Goal: Task Accomplishment & Management: Use online tool/utility

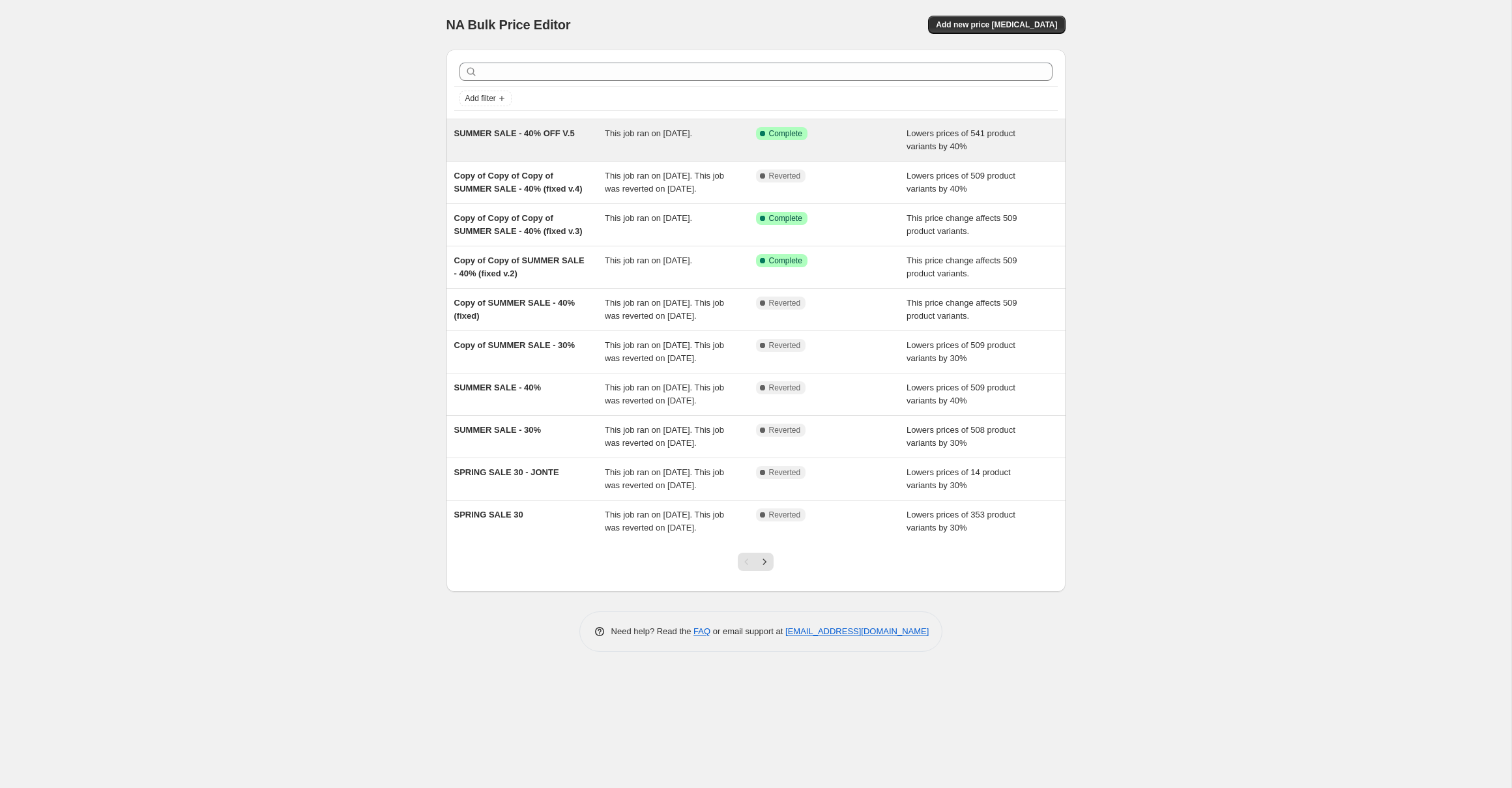
click at [624, 146] on div "This job ran on August 12, 2025." at bounding box center [680, 139] width 151 height 26
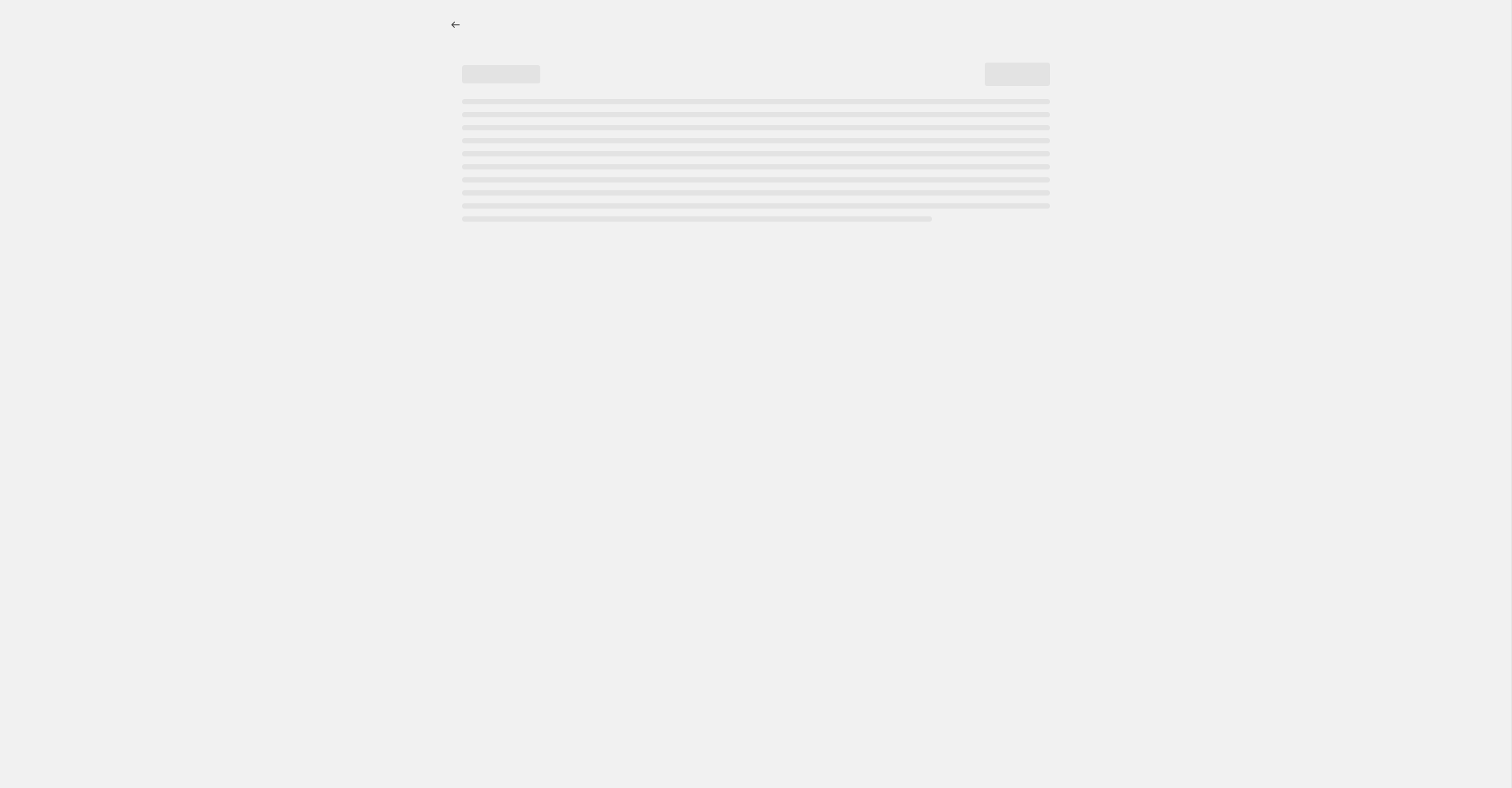
select select "percentage"
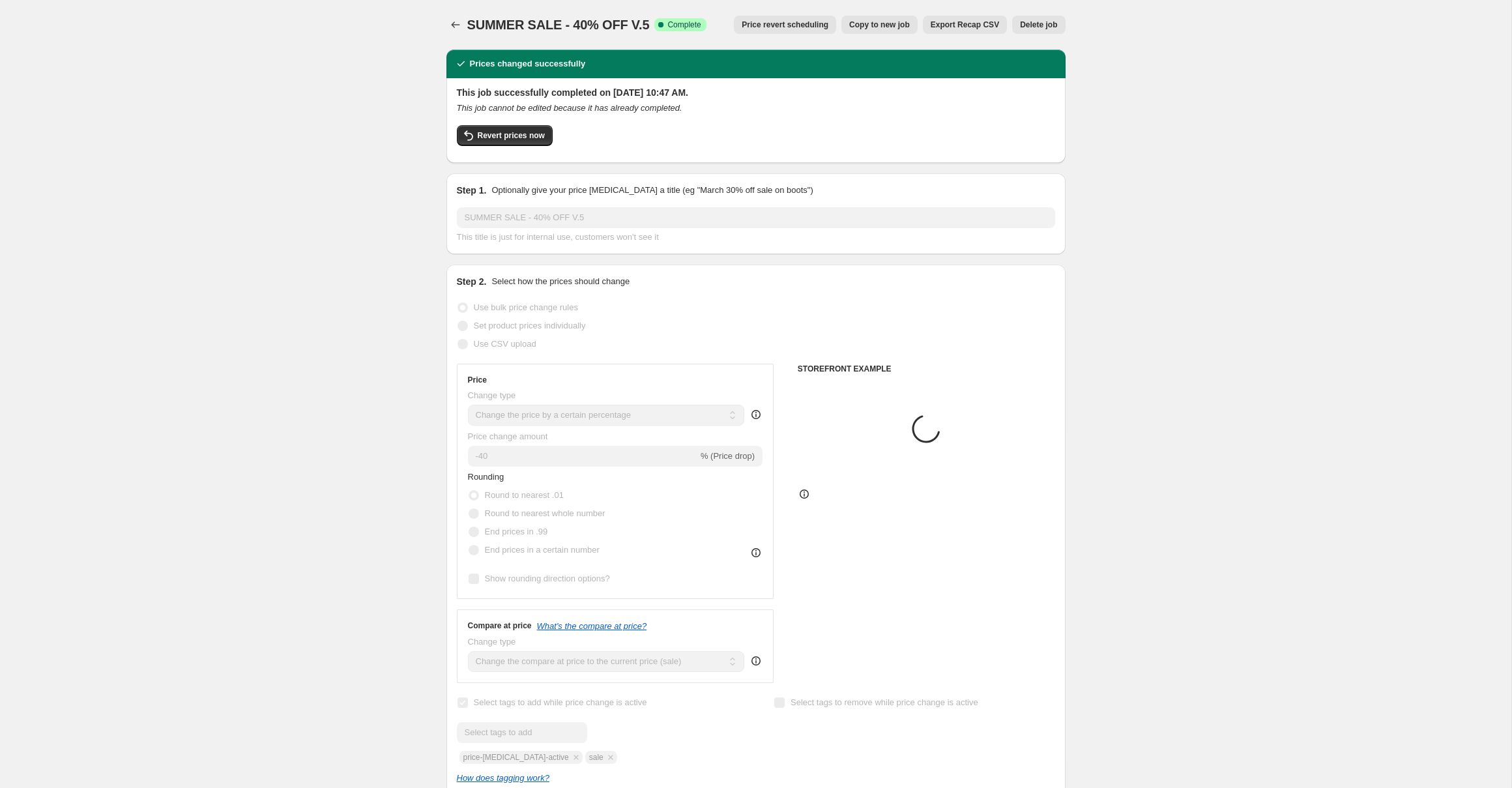
select select "collection"
click at [520, 136] on span "Revert prices now" at bounding box center [511, 135] width 67 height 10
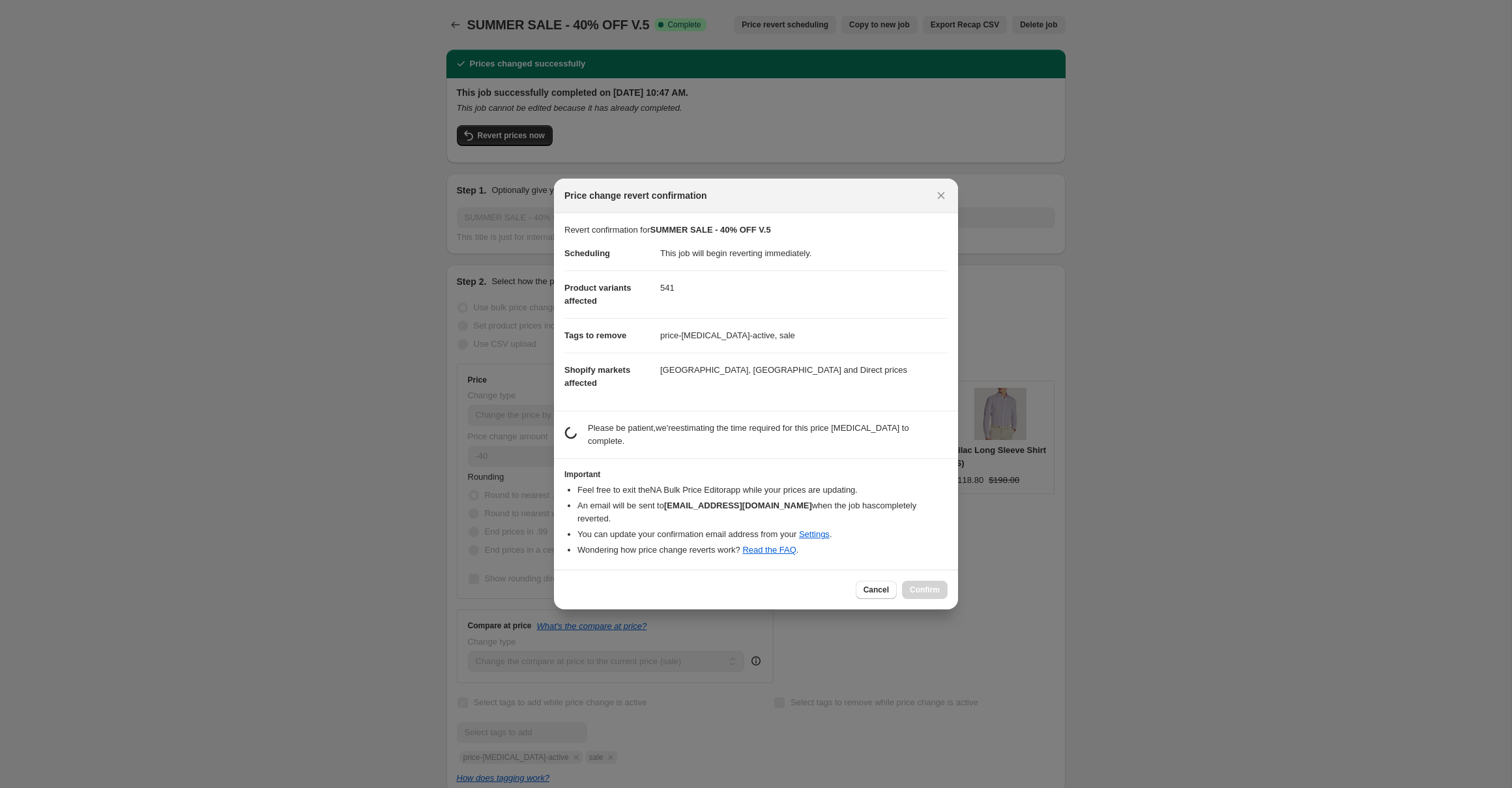
drag, startPoint x: 185, startPoint y: 309, endPoint x: 51, endPoint y: 226, distance: 157.6
click at [181, 307] on div at bounding box center [756, 394] width 1512 height 788
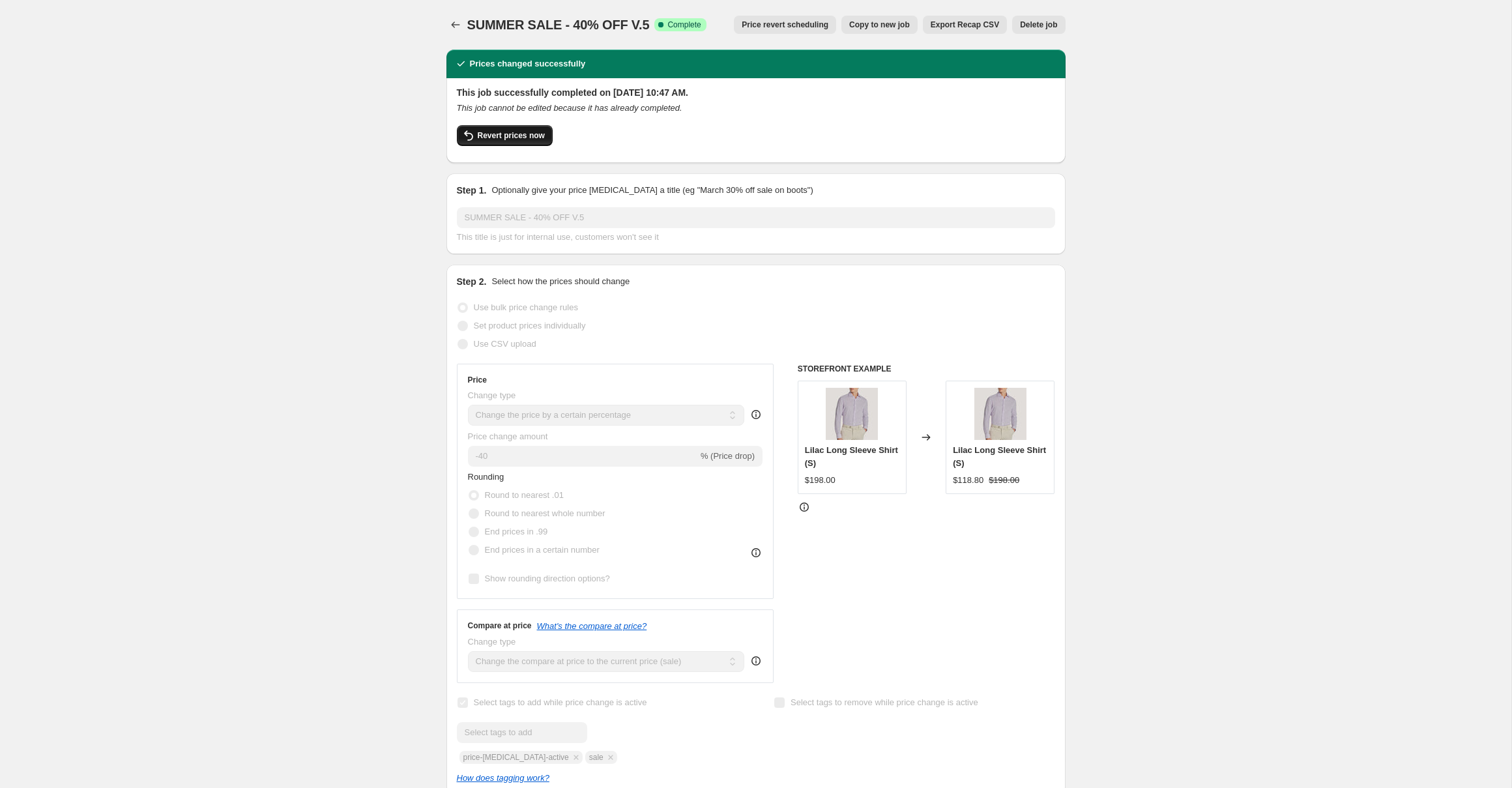
click at [502, 136] on span "Revert prices now" at bounding box center [511, 135] width 67 height 10
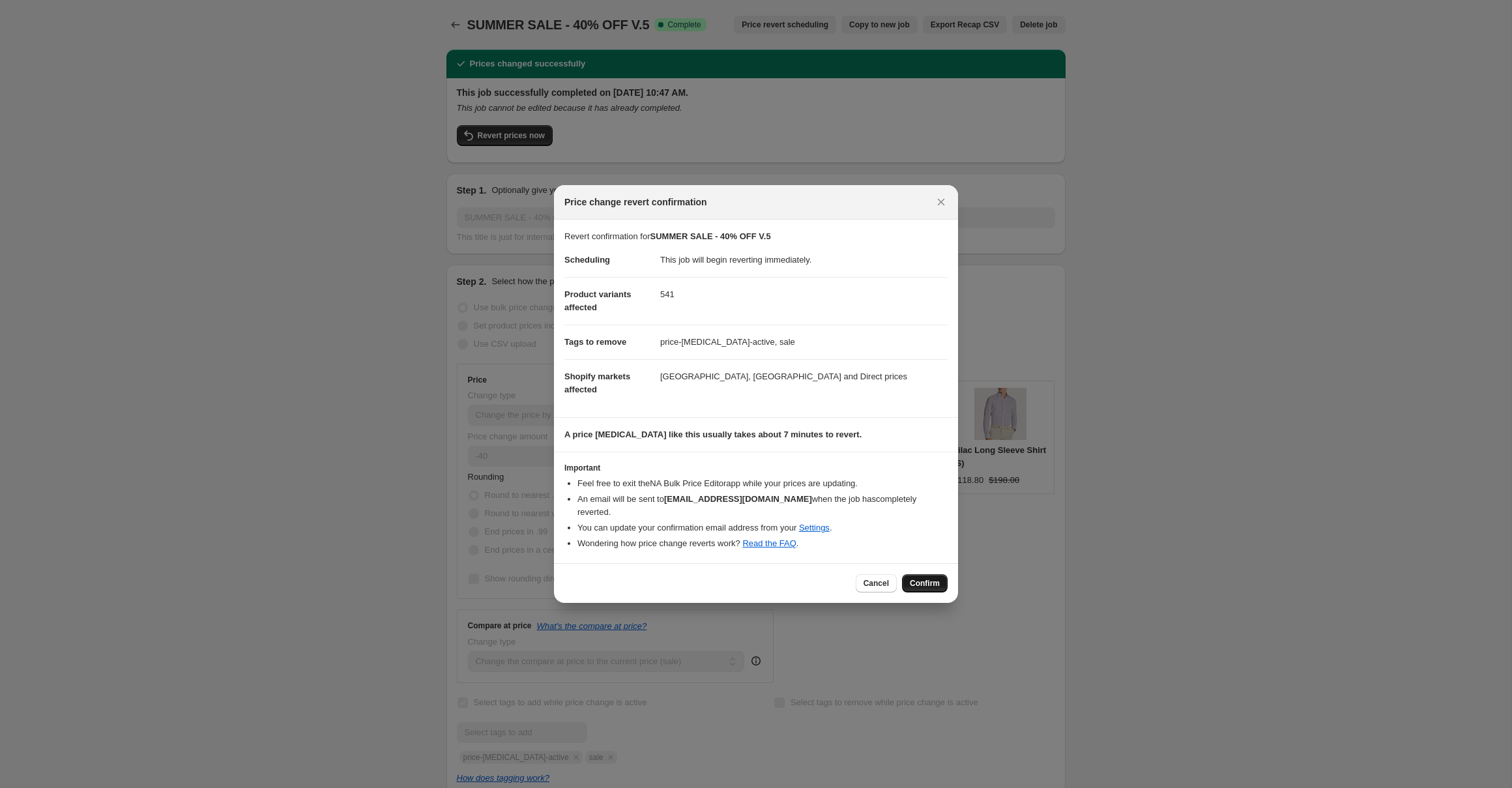
click at [925, 578] on span "Confirm" at bounding box center [925, 583] width 30 height 10
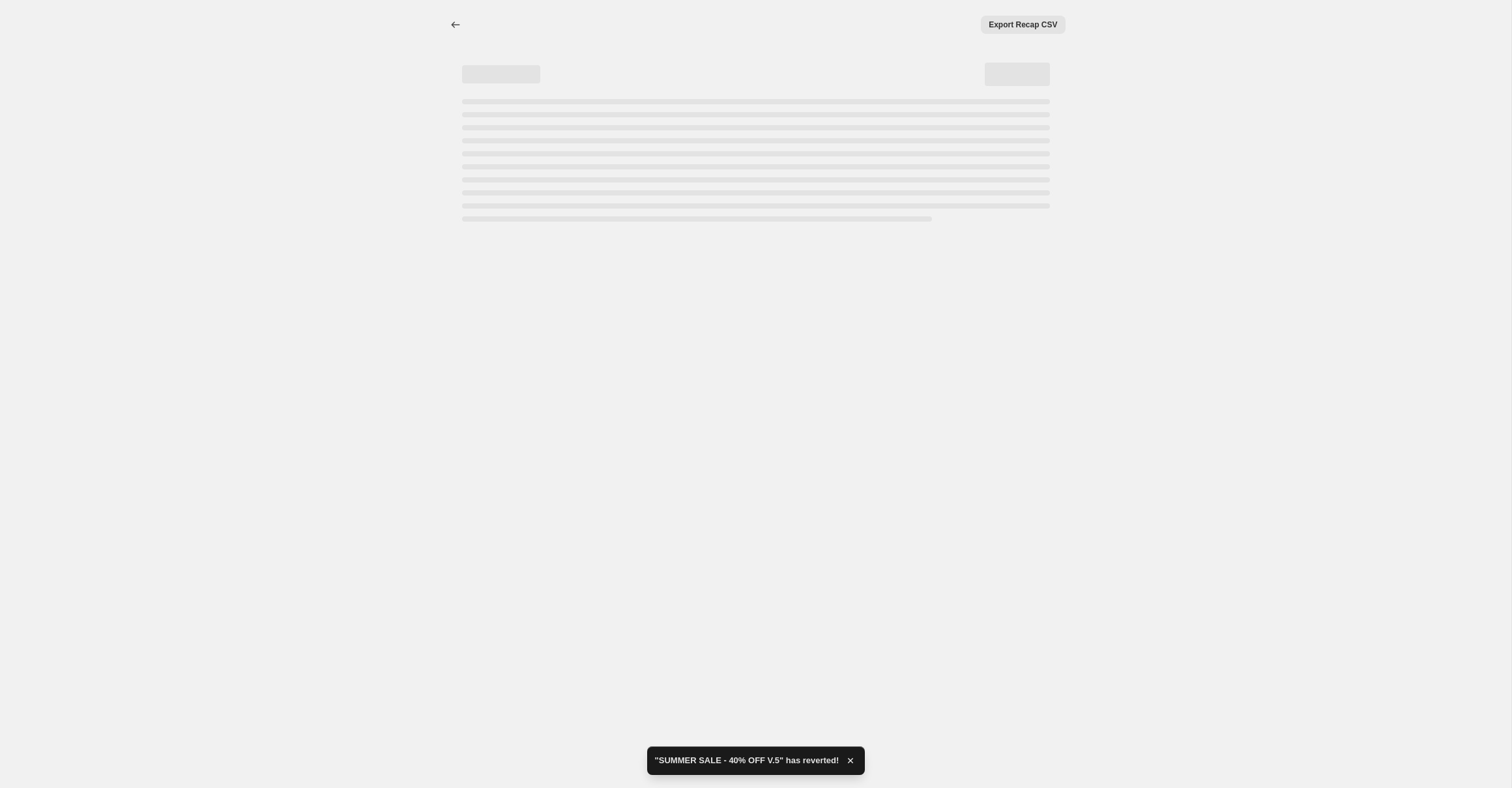
select select "percentage"
select select "collection"
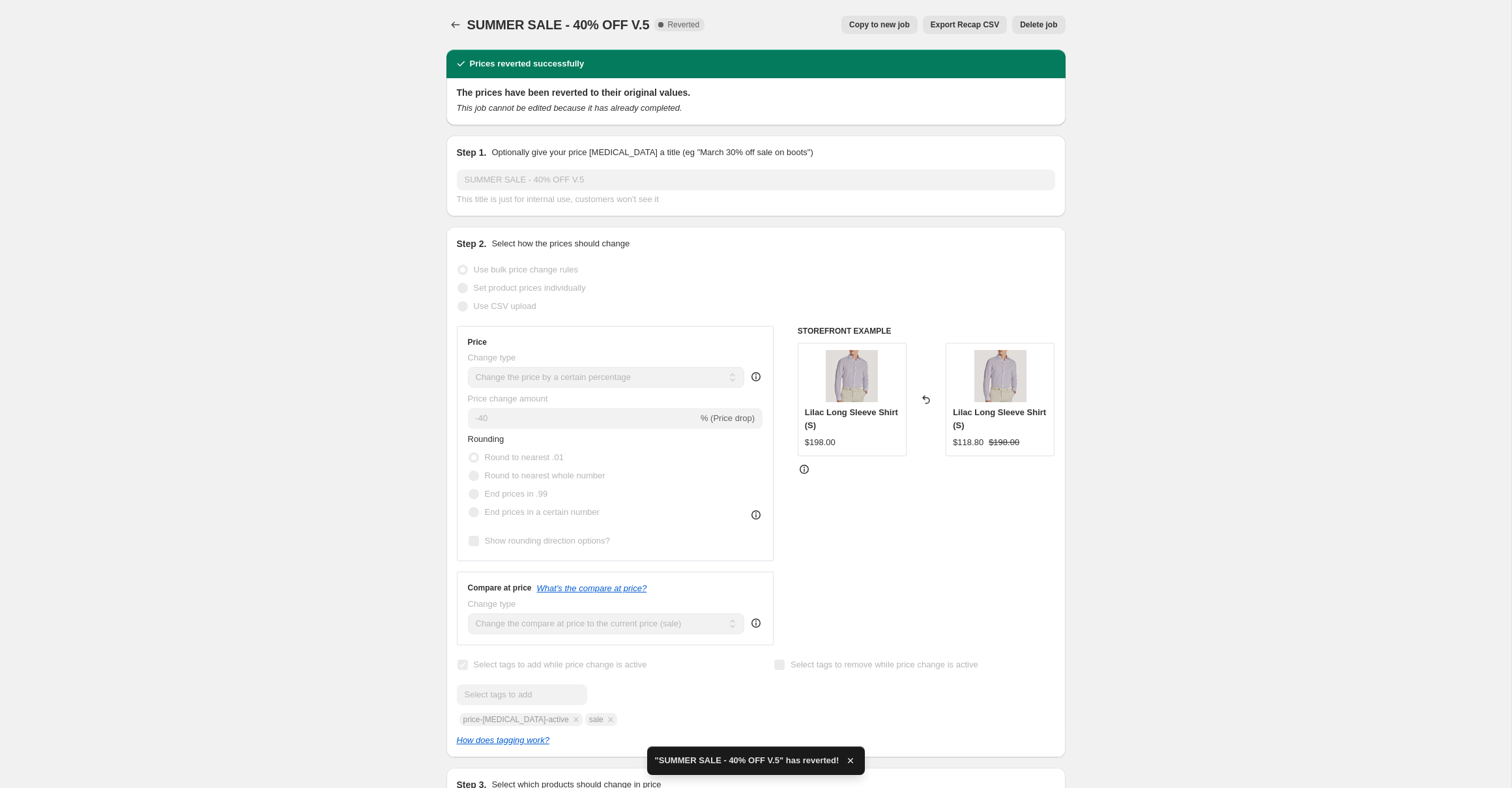
click at [906, 24] on span "Copy to new job" at bounding box center [879, 24] width 61 height 10
select select "percentage"
select select "collection"
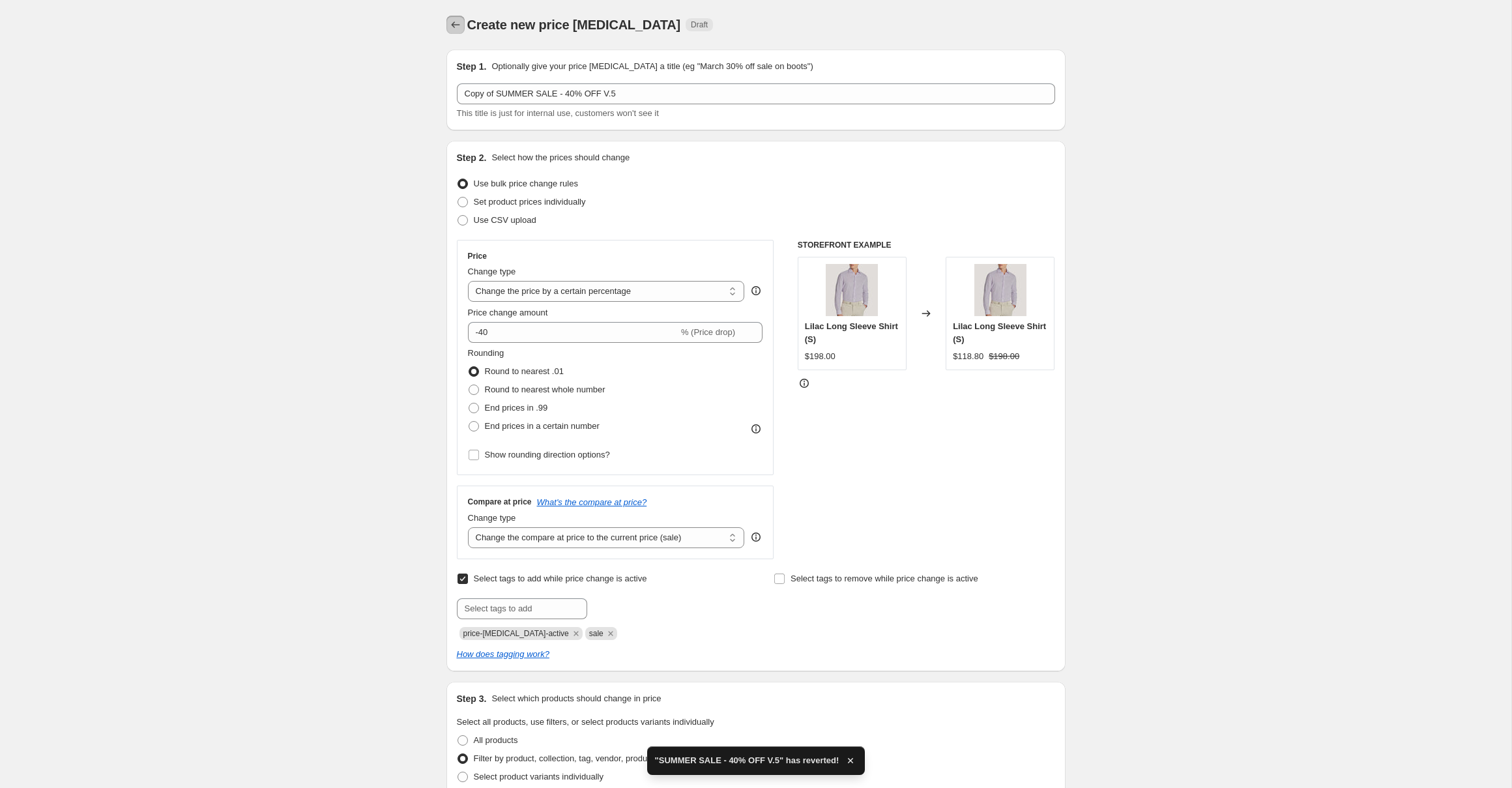
click at [455, 27] on icon "Price change jobs" at bounding box center [455, 24] width 13 height 13
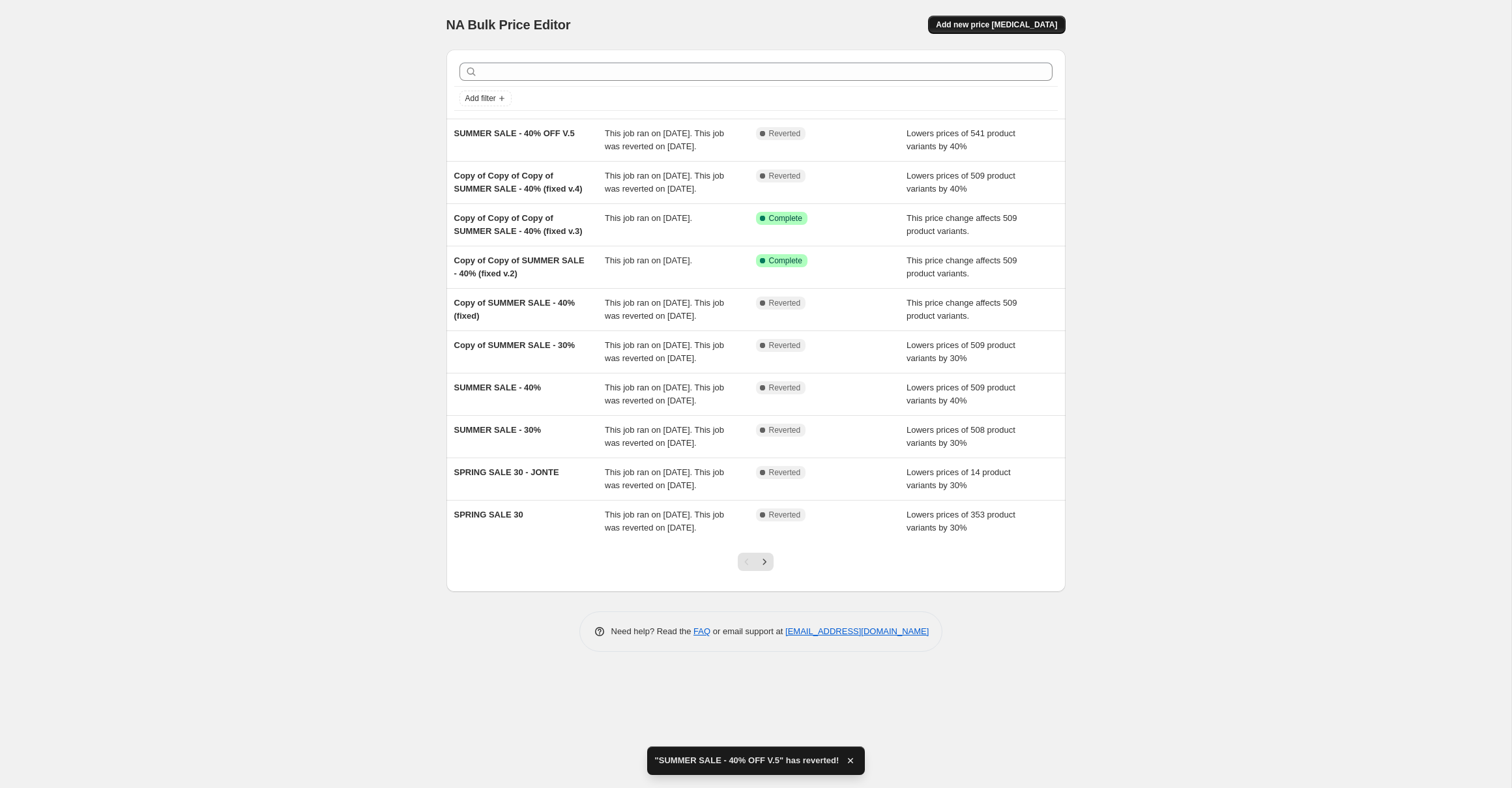
click at [1015, 24] on span "Add new price [MEDICAL_DATA]" at bounding box center [996, 24] width 121 height 10
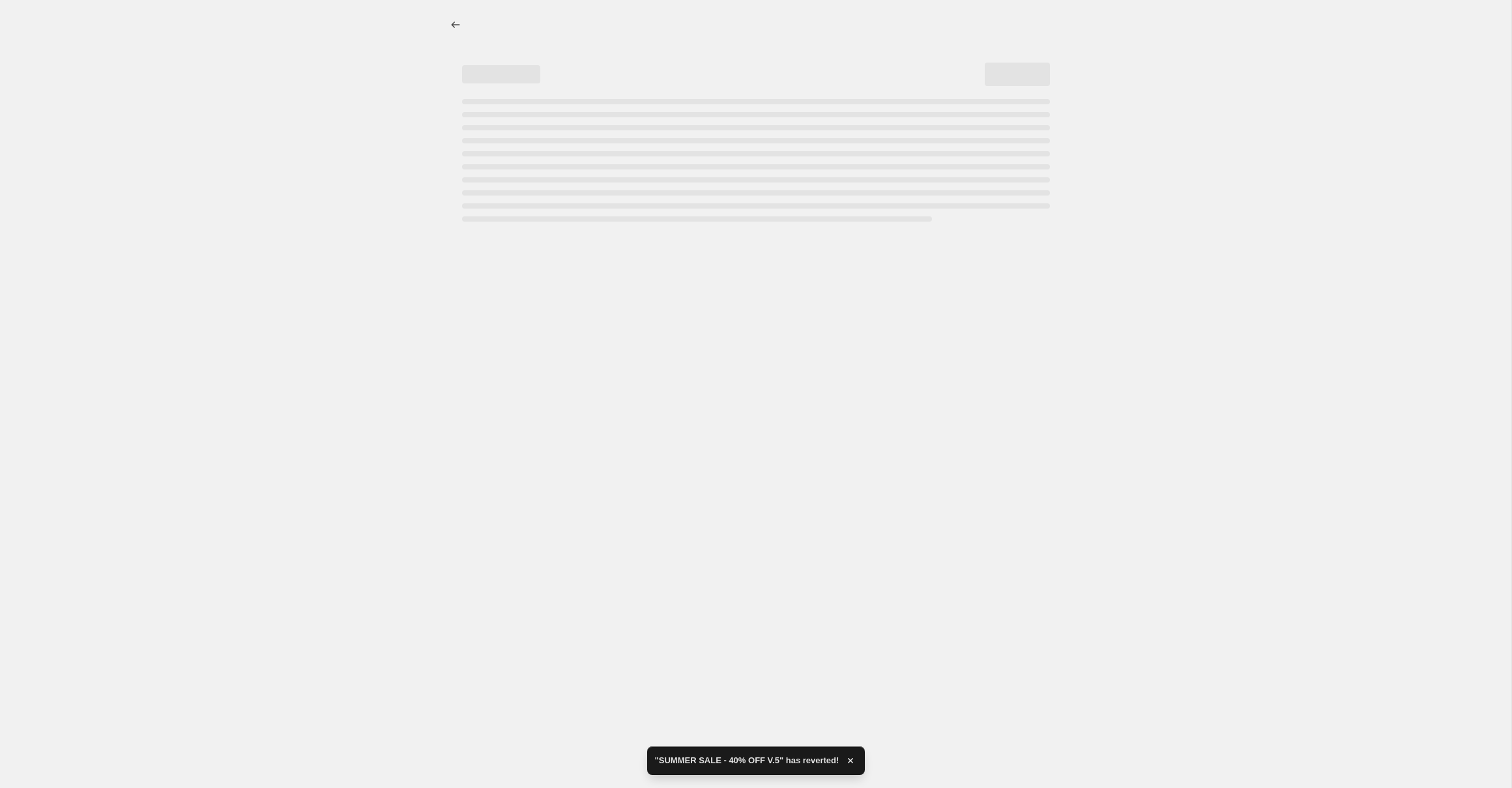
select select "percentage"
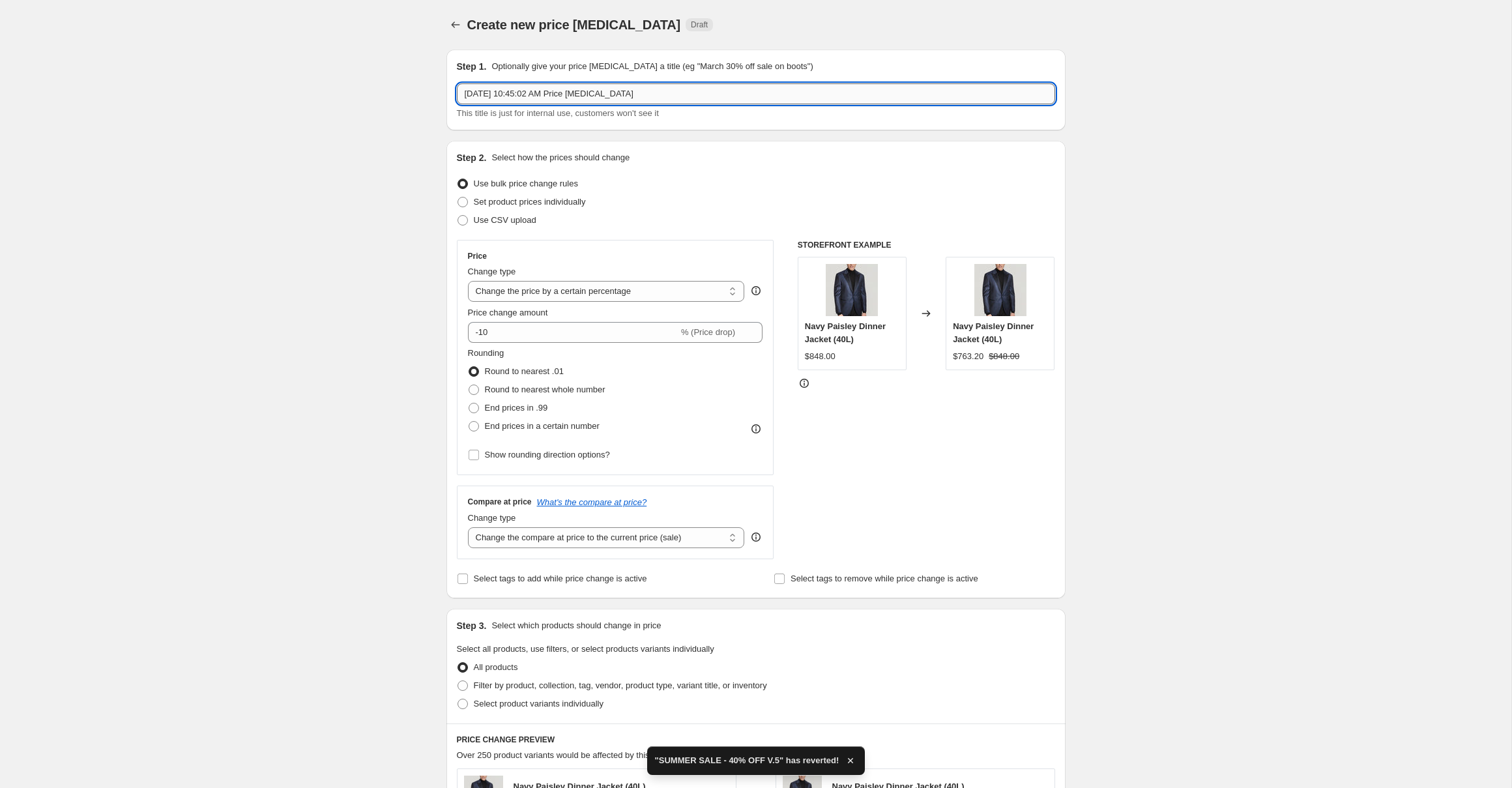
click at [613, 96] on input "Aug 18, 2025, 10:45:02 AM Price change job" at bounding box center [756, 94] width 599 height 21
type input "SUMMER SALE - 50% OFF"
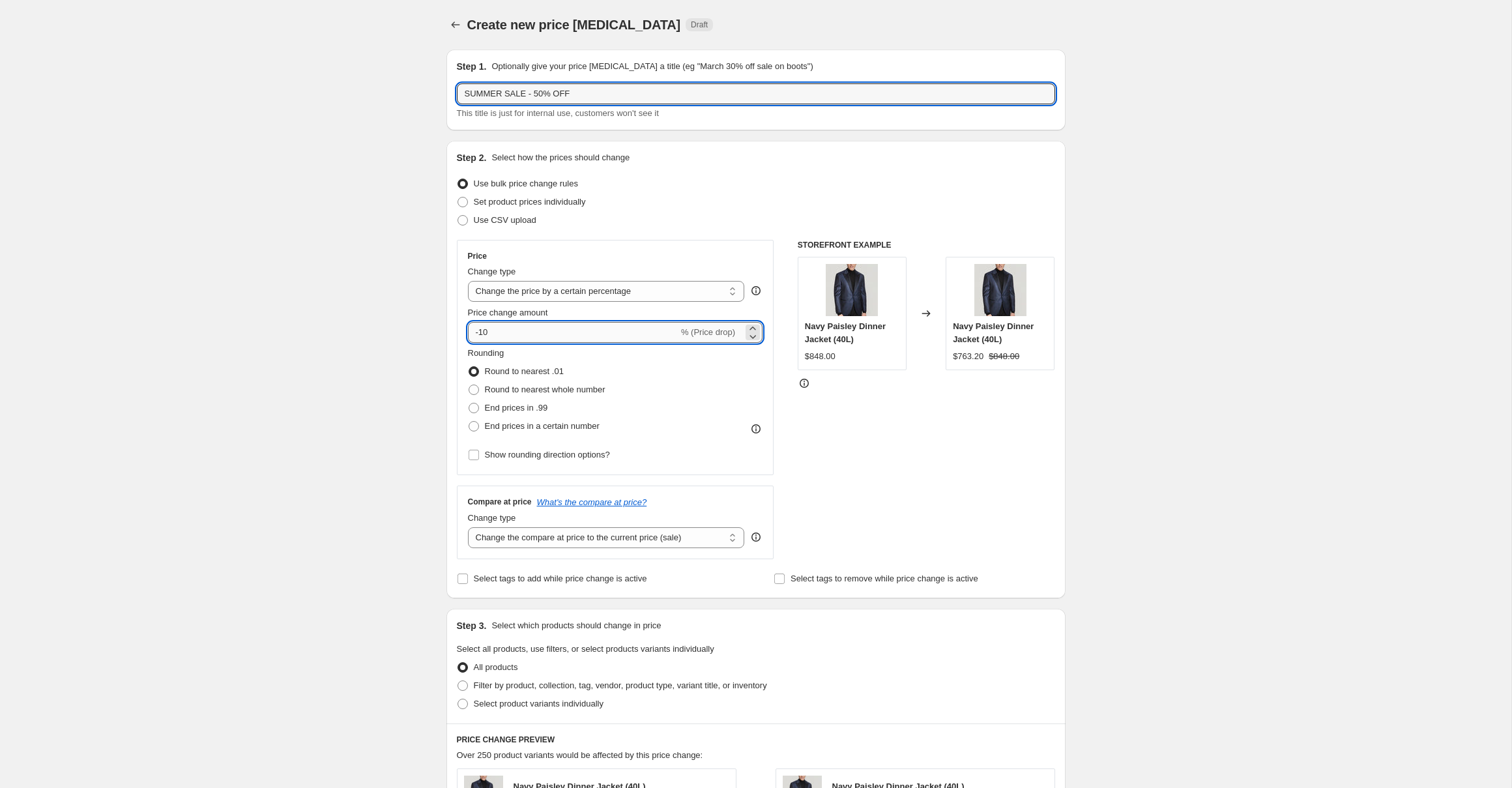
click at [614, 334] on input "-10" at bounding box center [573, 332] width 210 height 21
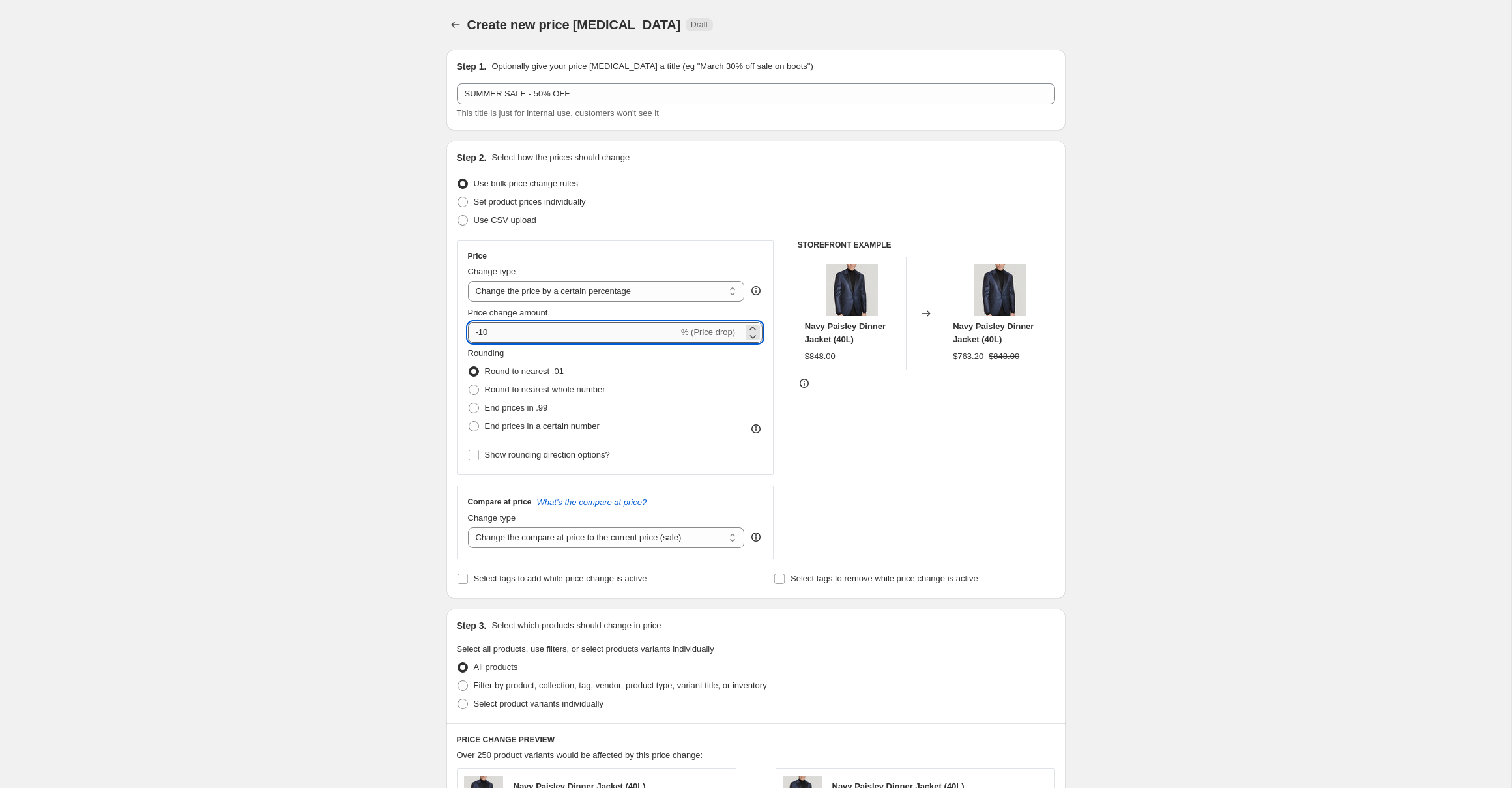
type input "-1"
type input "-50"
click at [583, 581] on span "Select tags to add while price change is active" at bounding box center [560, 578] width 173 height 10
click at [468, 581] on input "Select tags to add while price change is active" at bounding box center [463, 578] width 10 height 10
checkbox input "true"
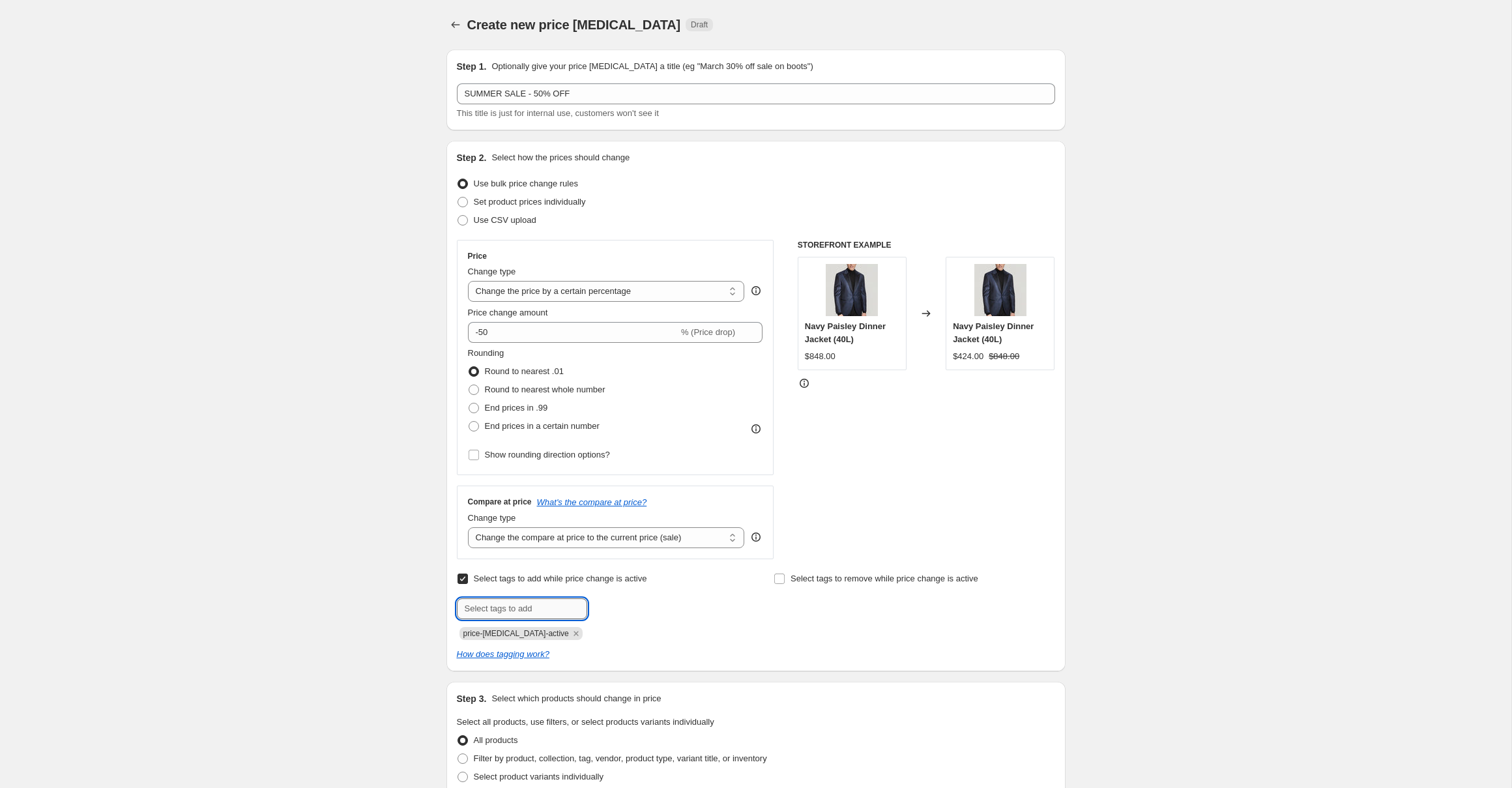
click at [537, 608] on input "text" at bounding box center [522, 609] width 130 height 21
type input "sale"
click at [457, 141] on button "Submit" at bounding box center [475, 148] width 37 height 14
click at [668, 538] on select "Change the compare at price to the current price (sale) Change the compare at p…" at bounding box center [605, 538] width 277 height 21
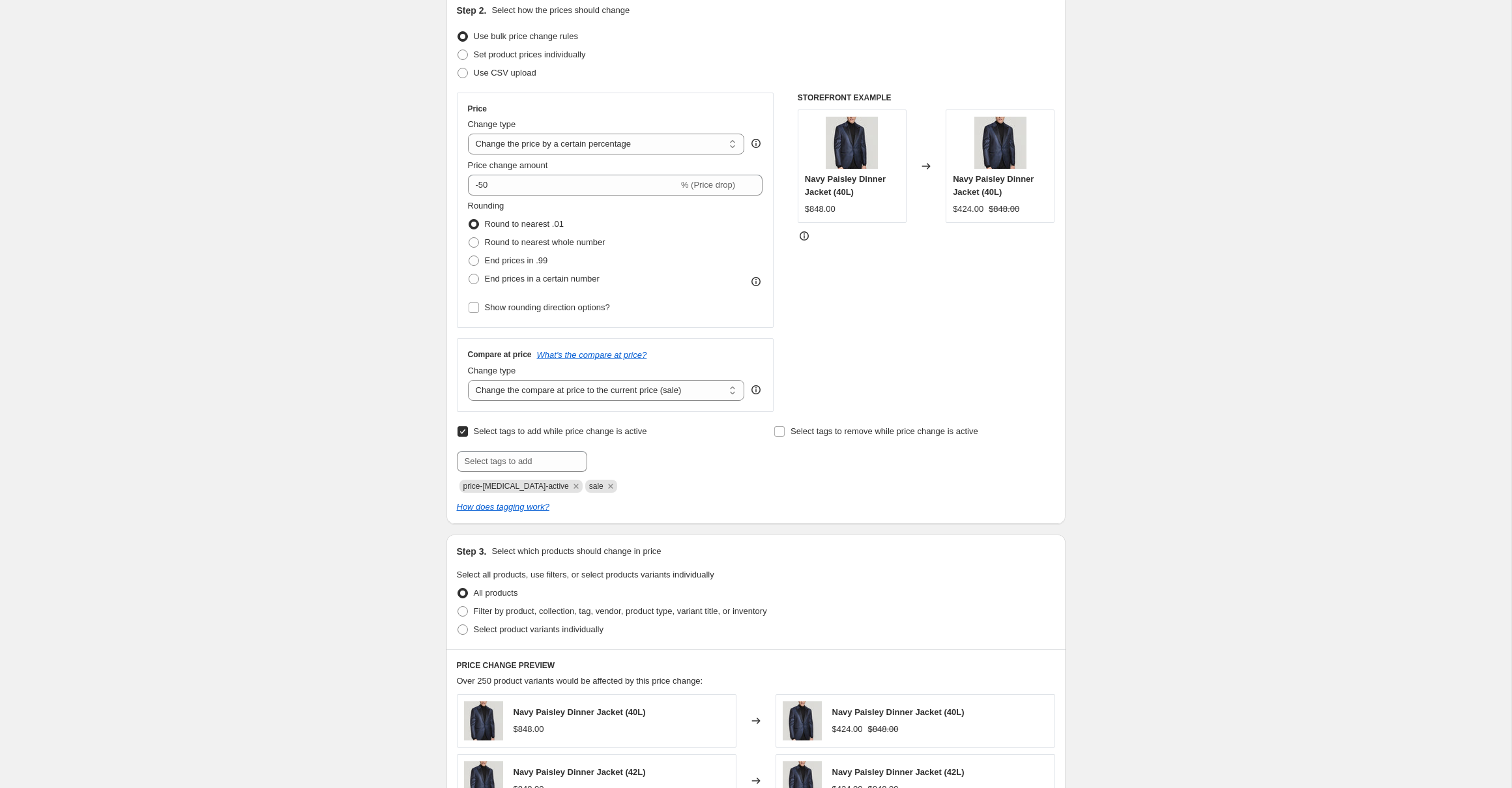
scroll to position [332, 0]
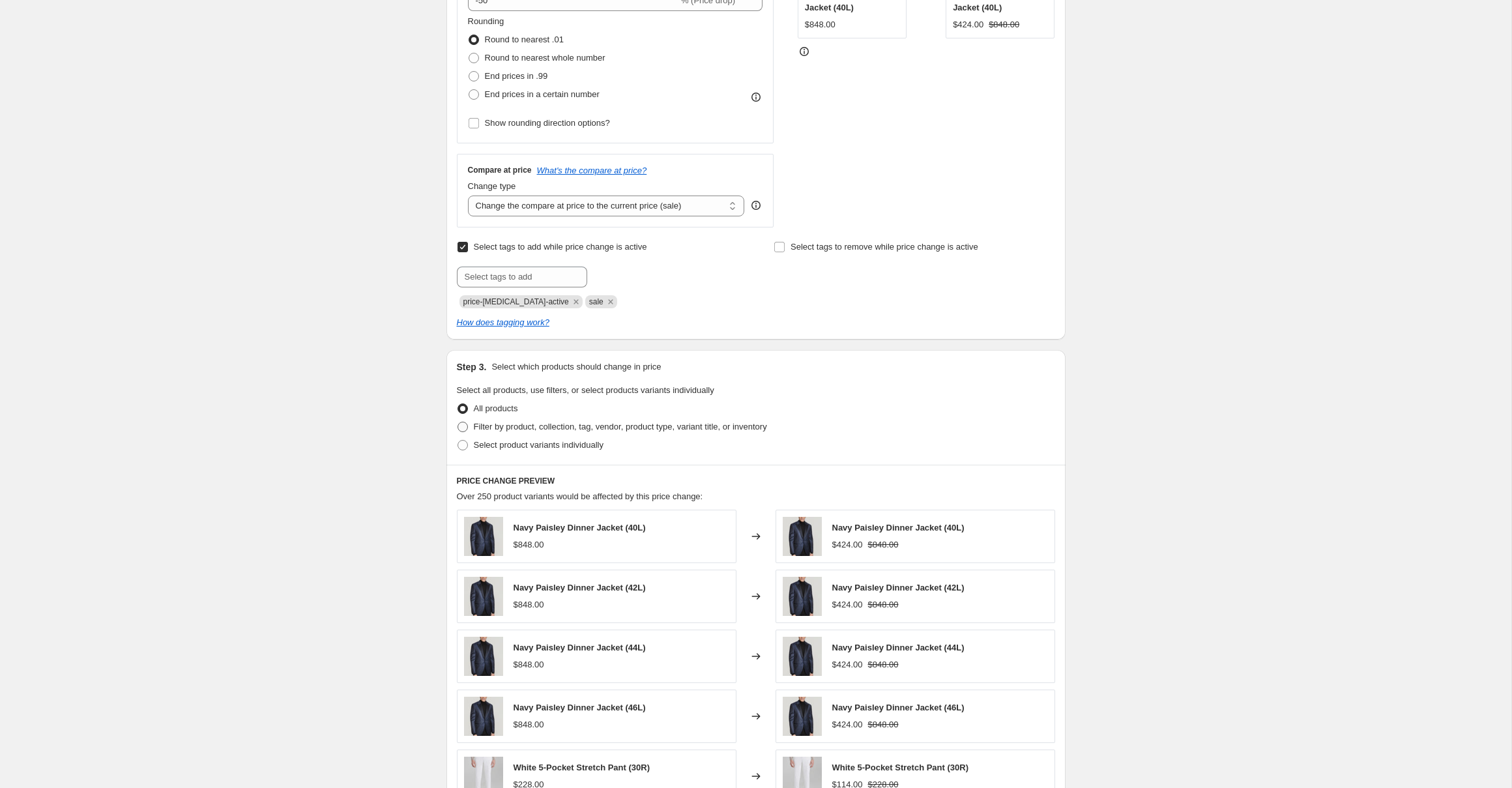
click at [556, 428] on span "Filter by product, collection, tag, vendor, product type, variant title, or inv…" at bounding box center [620, 426] width 293 height 10
click at [458, 422] on input "Filter by product, collection, tag, vendor, product type, variant title, or inv…" at bounding box center [458, 422] width 1 height 1
radio input "true"
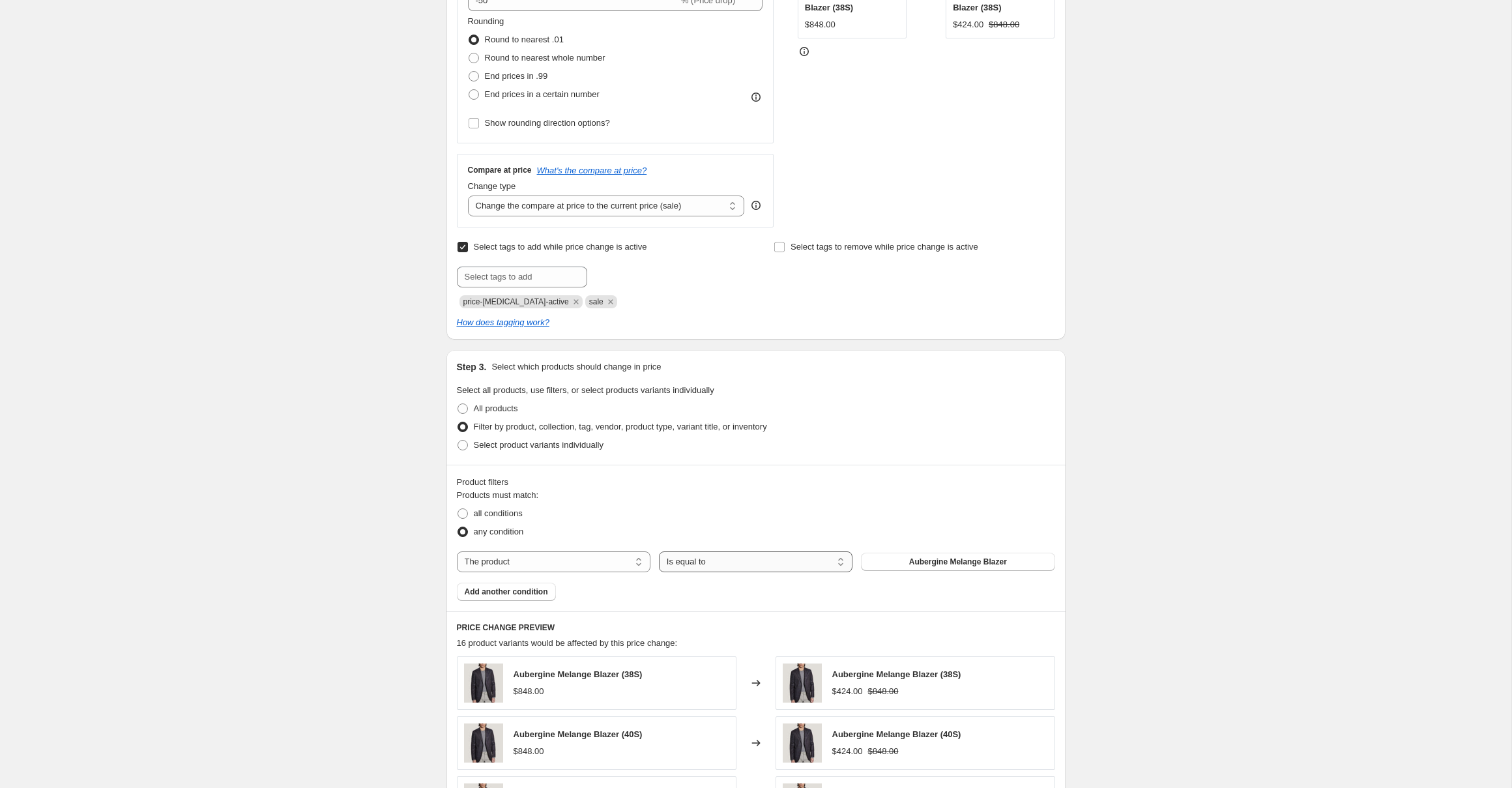
click at [755, 561] on select "Is equal to Is not equal to" at bounding box center [756, 562] width 194 height 21
click at [488, 559] on select "The product The product's collection The product's tag The product's vendor The…" at bounding box center [554, 562] width 194 height 21
select select "collection"
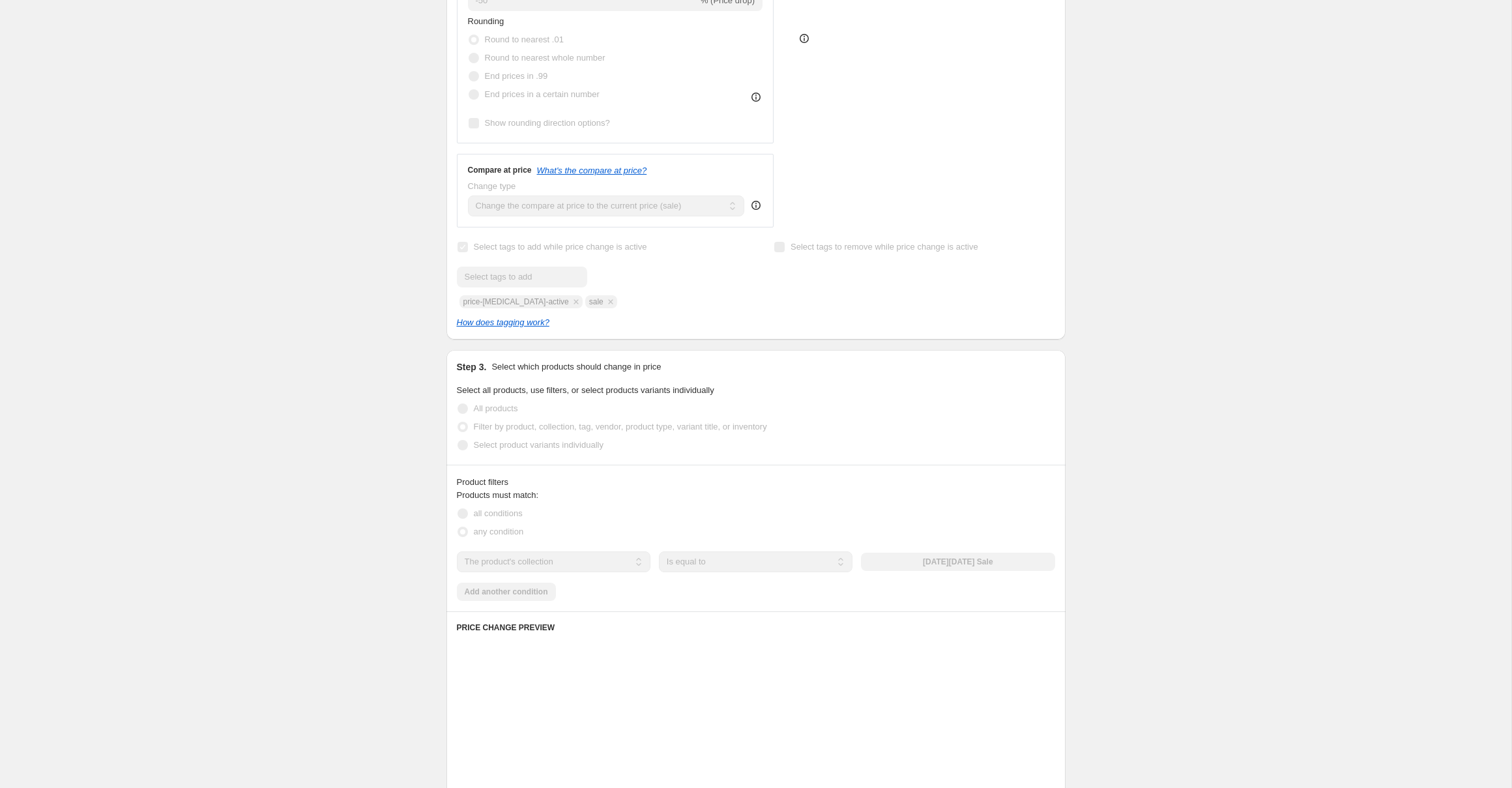
click at [981, 560] on div "The product The product's collection The product's tag The product's vendor The…" at bounding box center [756, 562] width 599 height 21
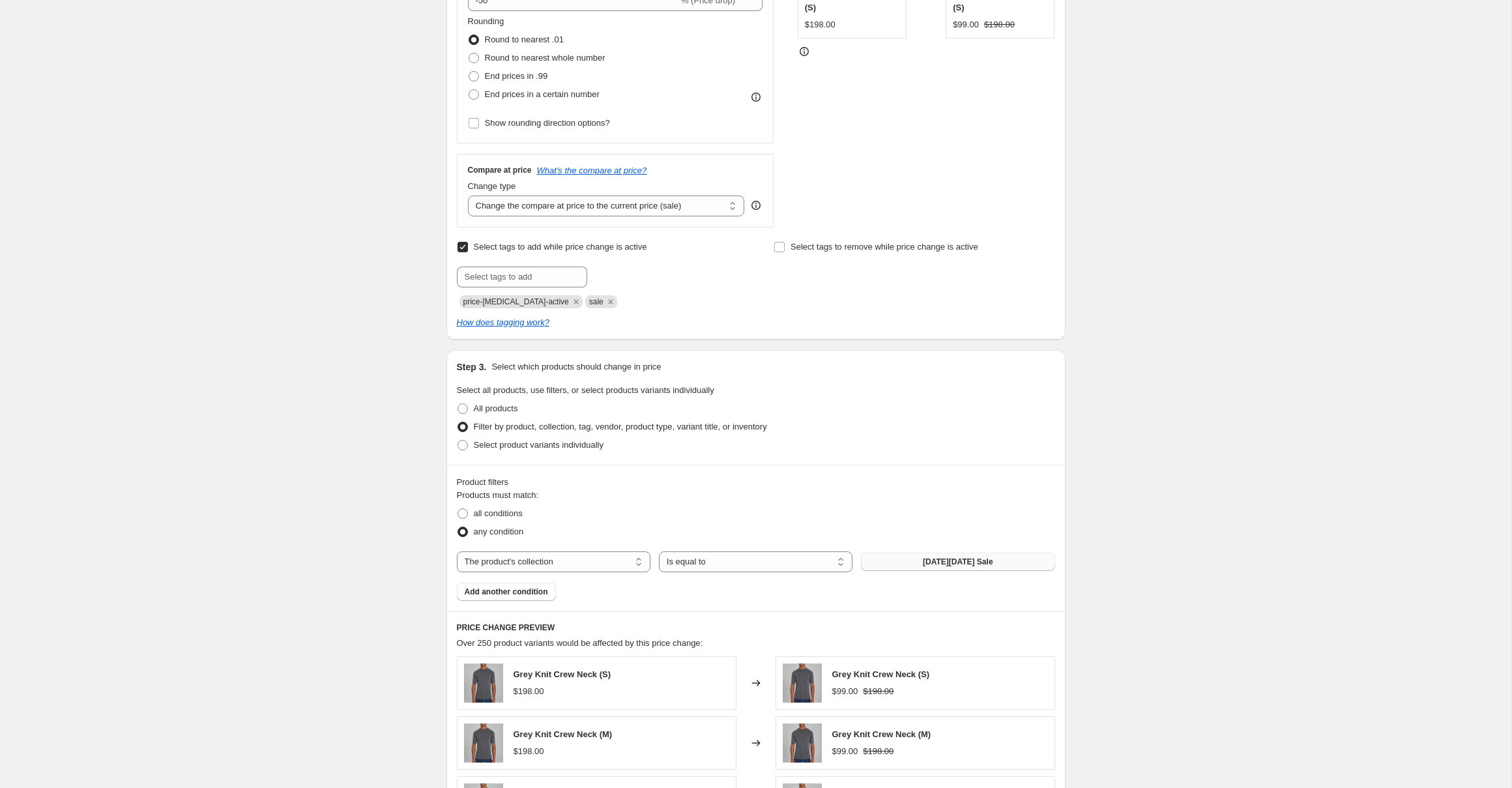
click at [950, 562] on span "Black Friday Sale" at bounding box center [957, 562] width 70 height 10
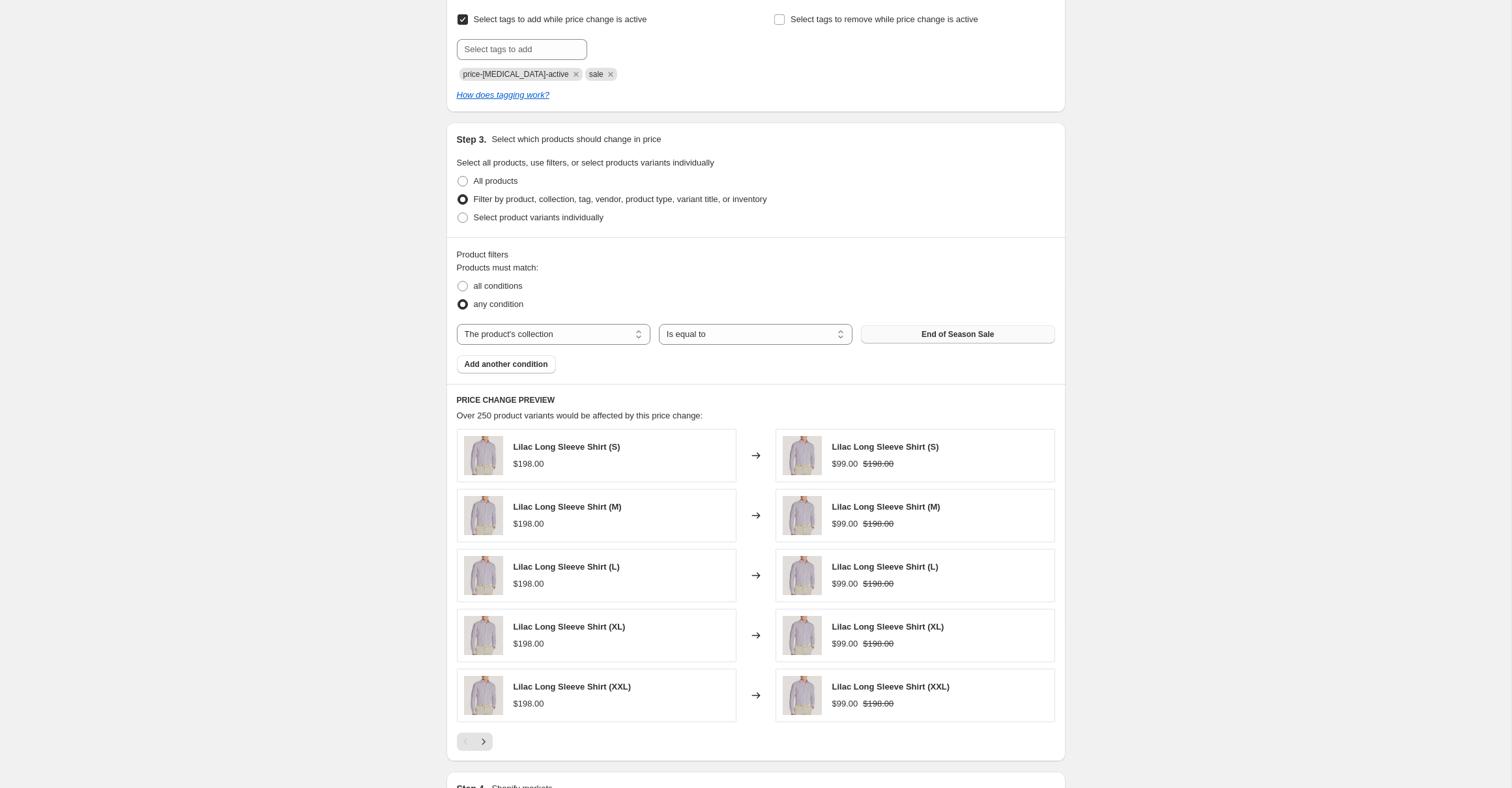
scroll to position [808, 0]
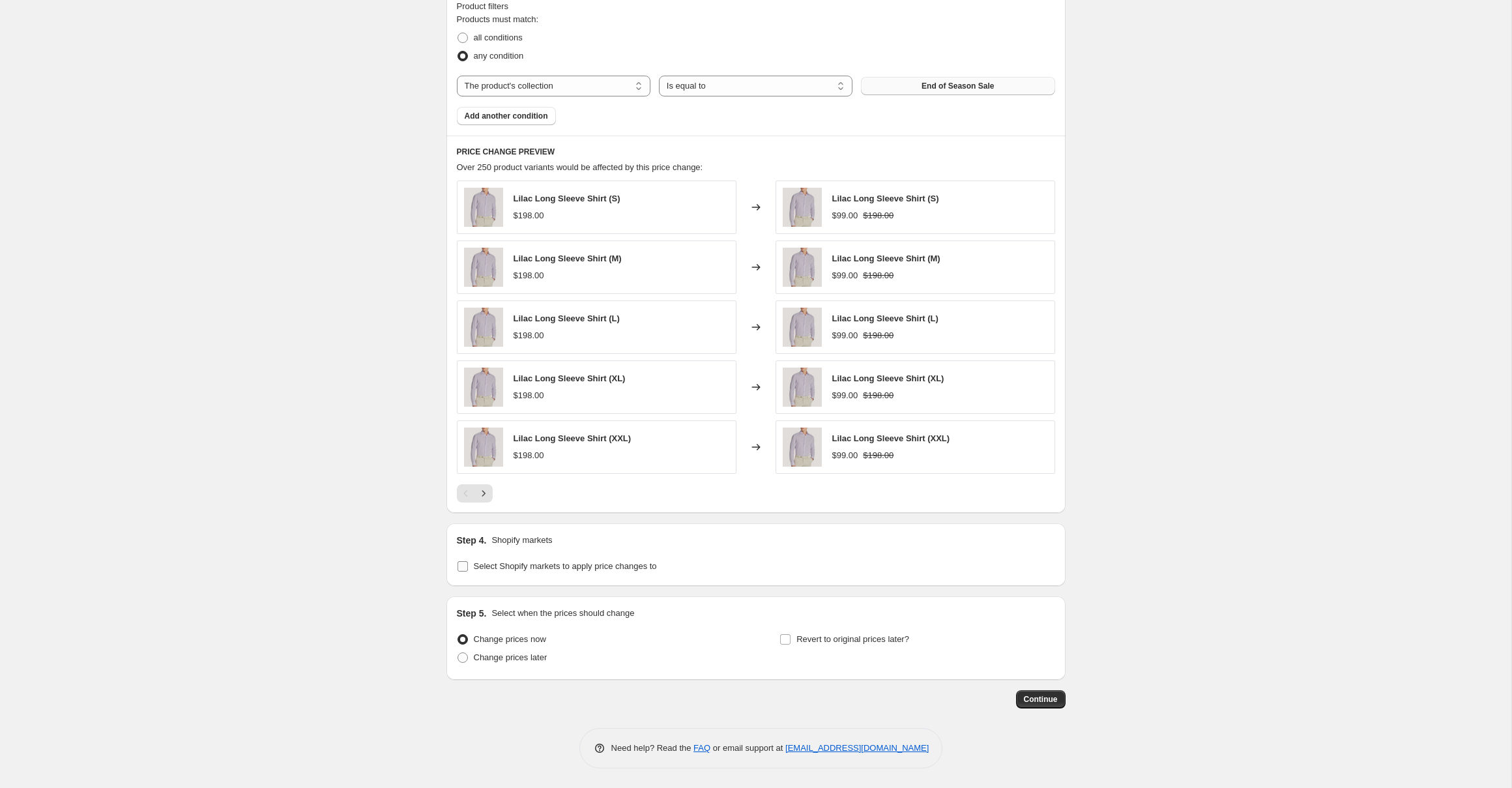
click at [569, 568] on span "Select Shopify markets to apply price changes to" at bounding box center [565, 566] width 183 height 10
click at [468, 568] on input "Select Shopify markets to apply price changes to" at bounding box center [463, 566] width 10 height 10
checkbox input "true"
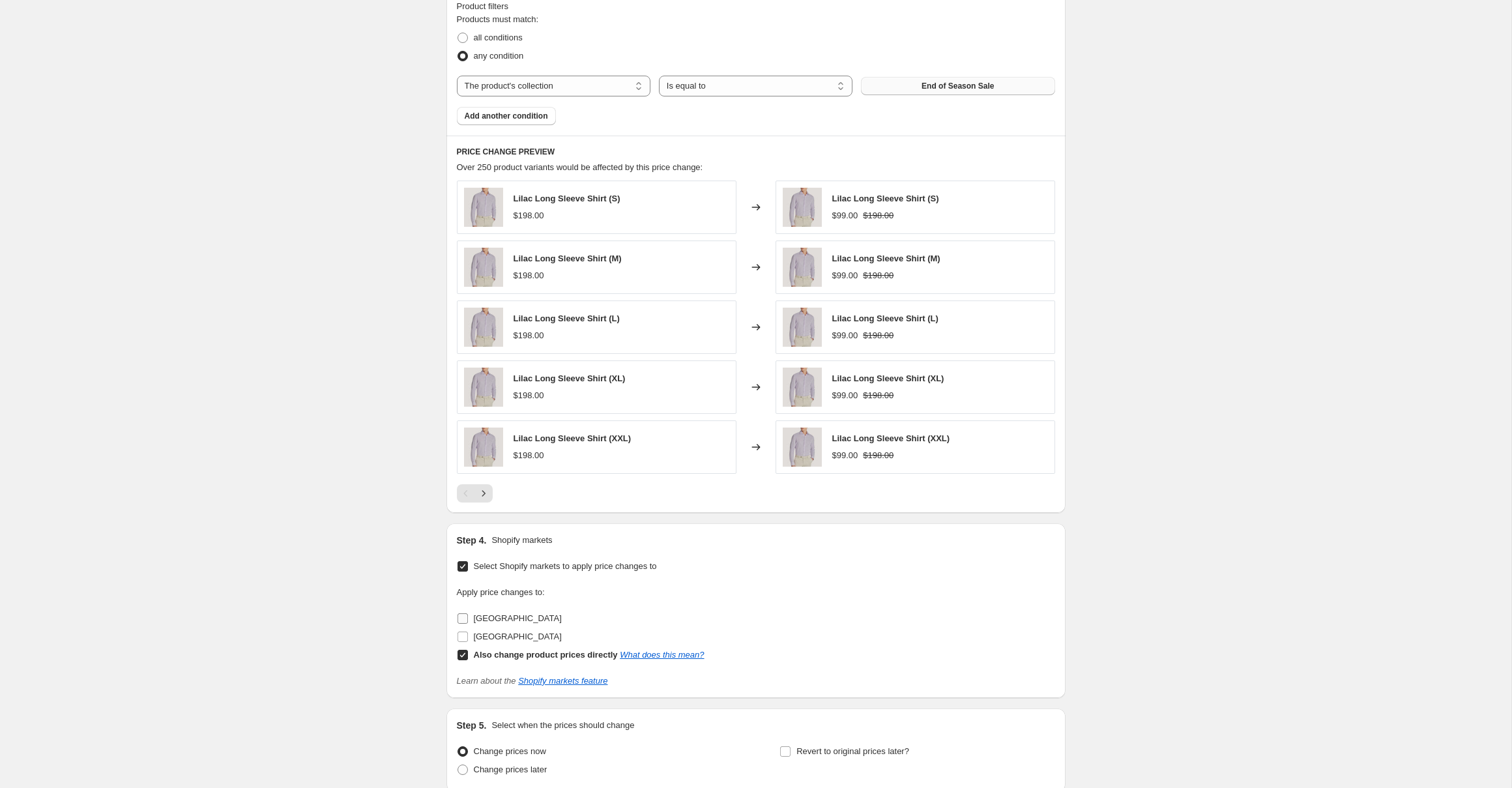
drag, startPoint x: 492, startPoint y: 618, endPoint x: 503, endPoint y: 639, distance: 23.7
click at [493, 620] on span "Canada" at bounding box center [518, 618] width 88 height 10
click at [468, 620] on input "Canada" at bounding box center [463, 618] width 10 height 10
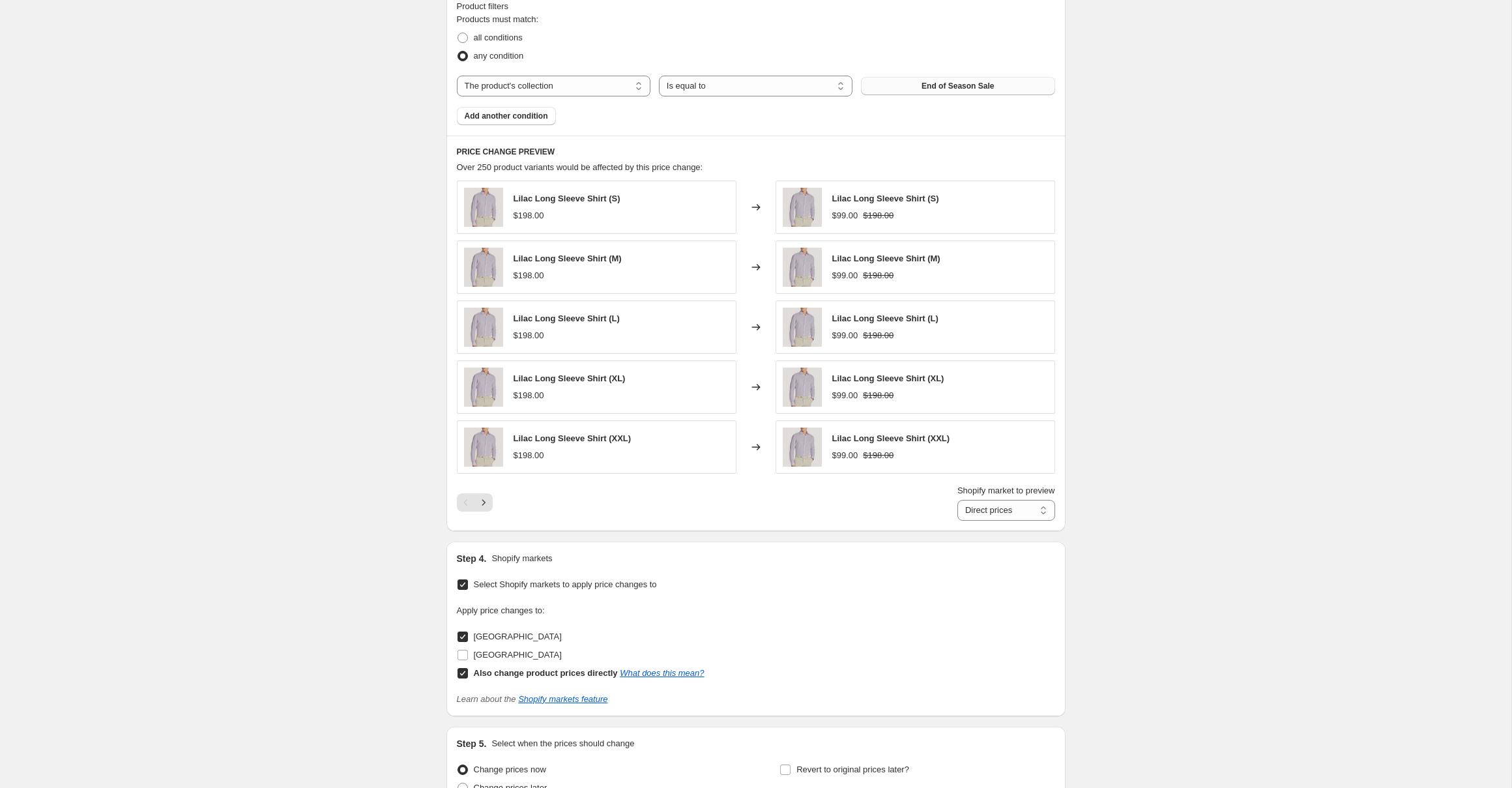
click at [503, 639] on span "Canada" at bounding box center [518, 636] width 88 height 10
click at [468, 639] on input "Canada" at bounding box center [463, 636] width 10 height 10
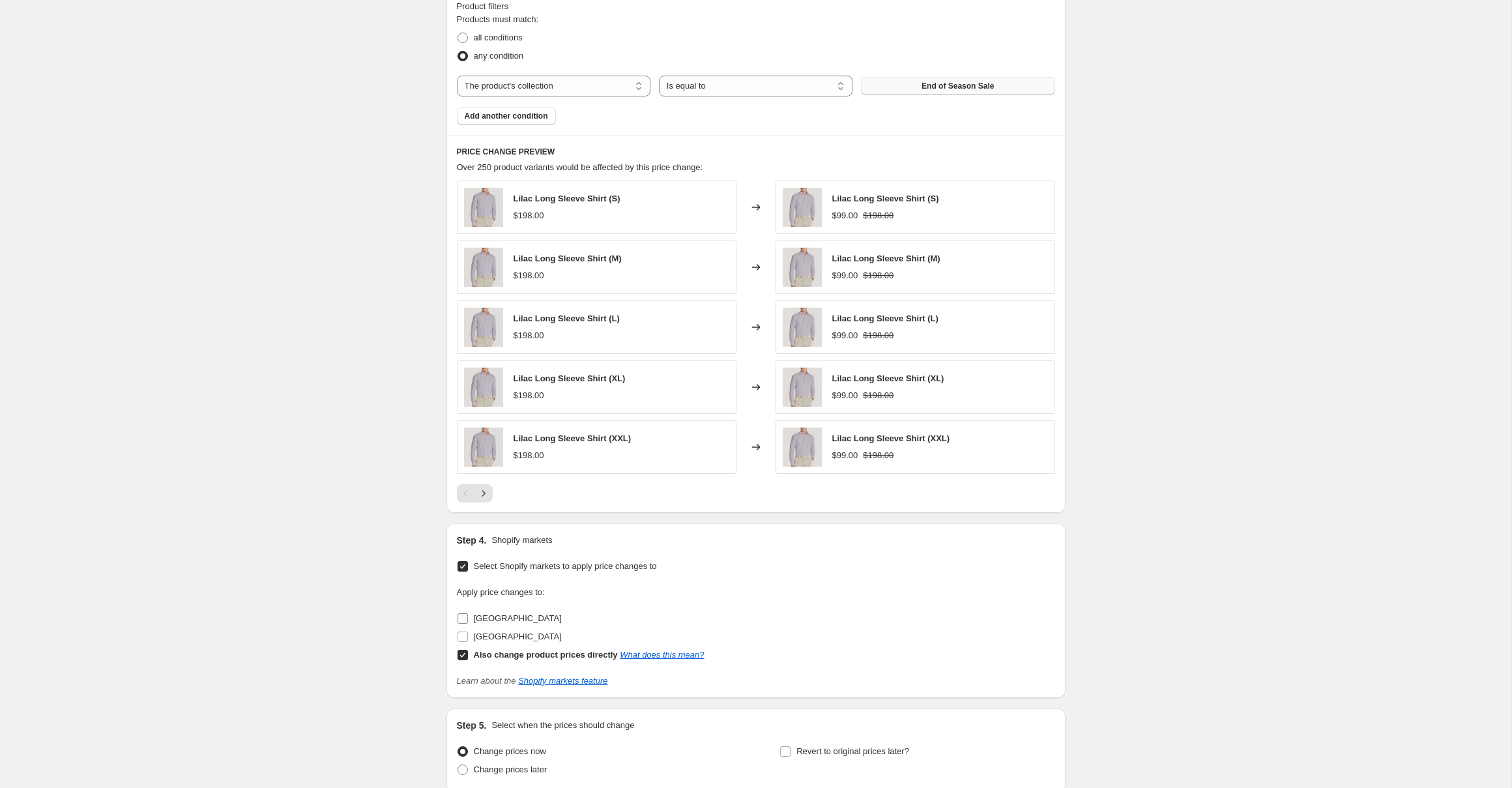
drag, startPoint x: 493, startPoint y: 617, endPoint x: 502, endPoint y: 638, distance: 22.8
click at [495, 619] on span "Canada" at bounding box center [518, 618] width 88 height 10
click at [468, 619] on input "Canada" at bounding box center [463, 618] width 10 height 10
checkbox input "true"
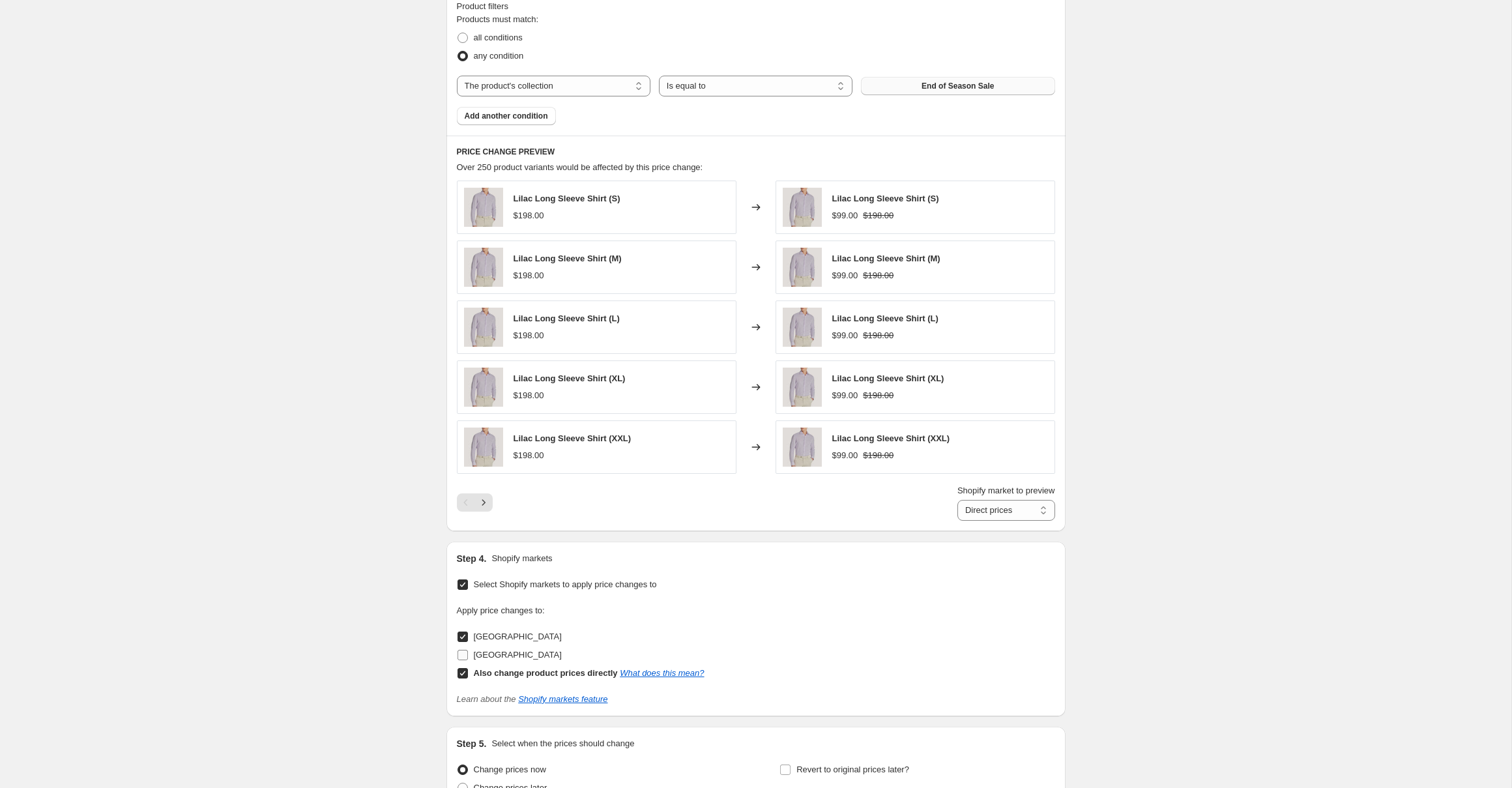
click at [508, 658] on span "United States" at bounding box center [518, 654] width 88 height 10
click at [468, 658] on input "United States" at bounding box center [463, 654] width 10 height 10
checkbox input "true"
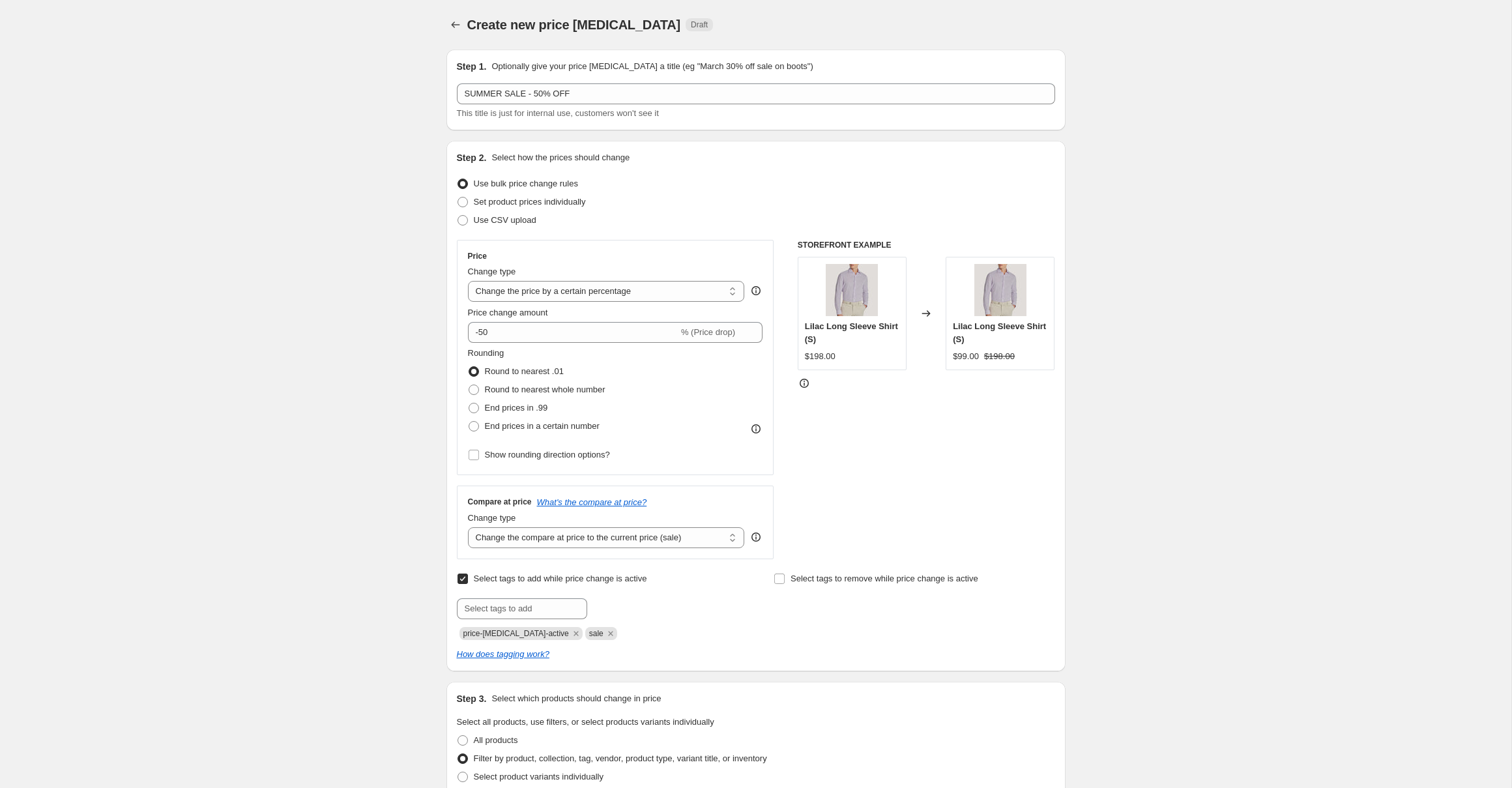
scroll to position [938, 0]
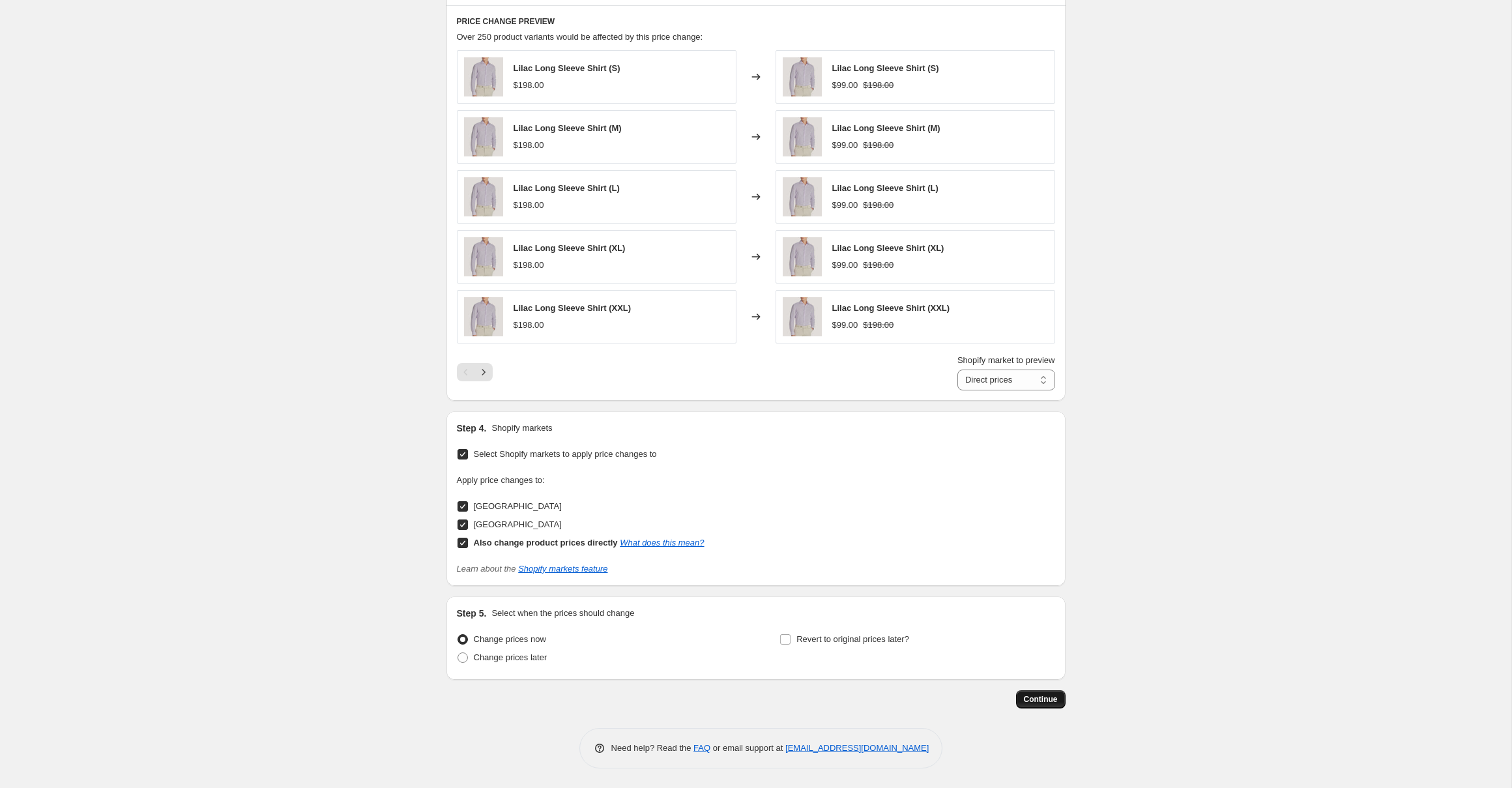
click at [1047, 696] on span "Continue" at bounding box center [1040, 699] width 34 height 10
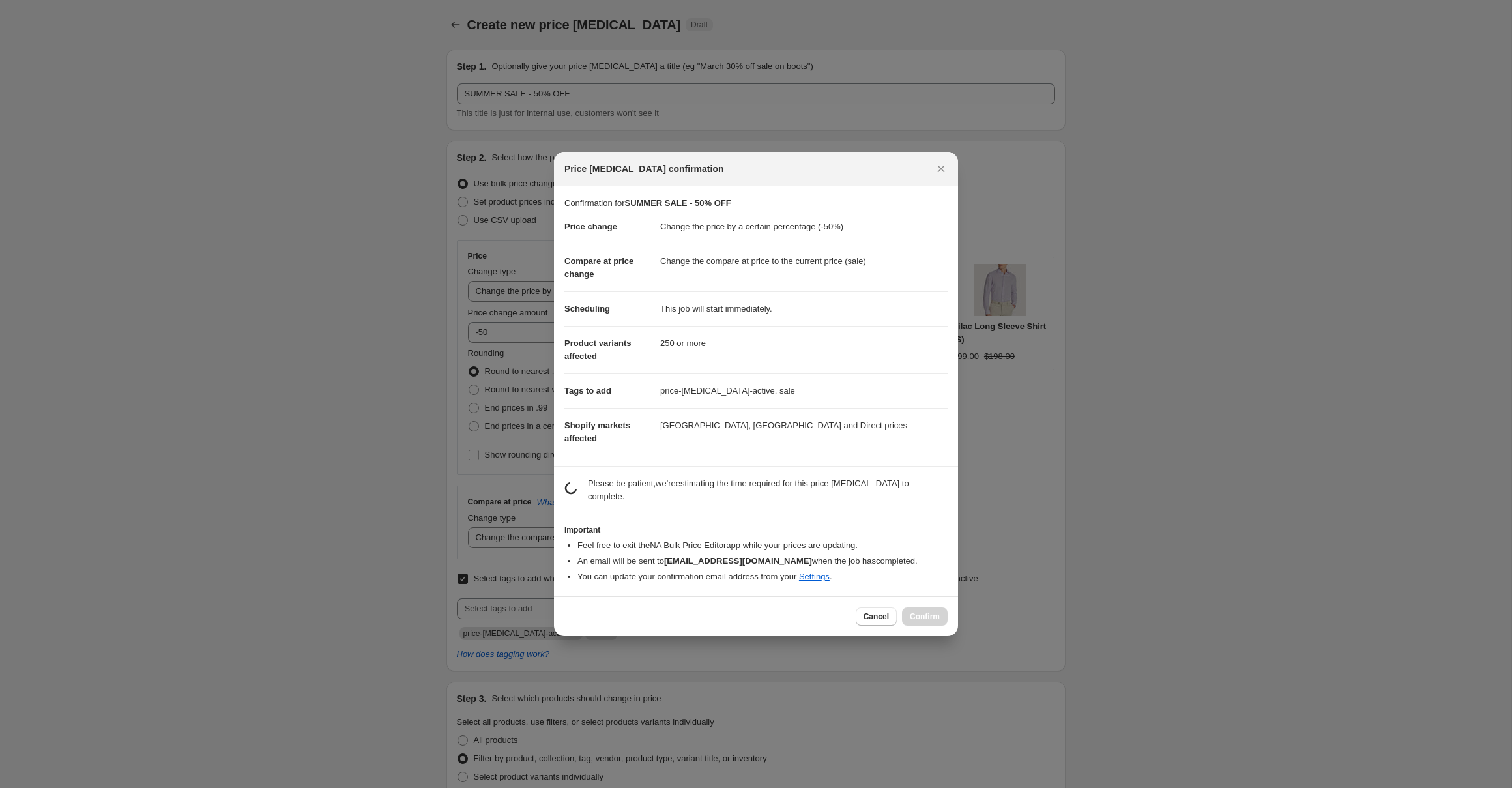
scroll to position [0, 0]
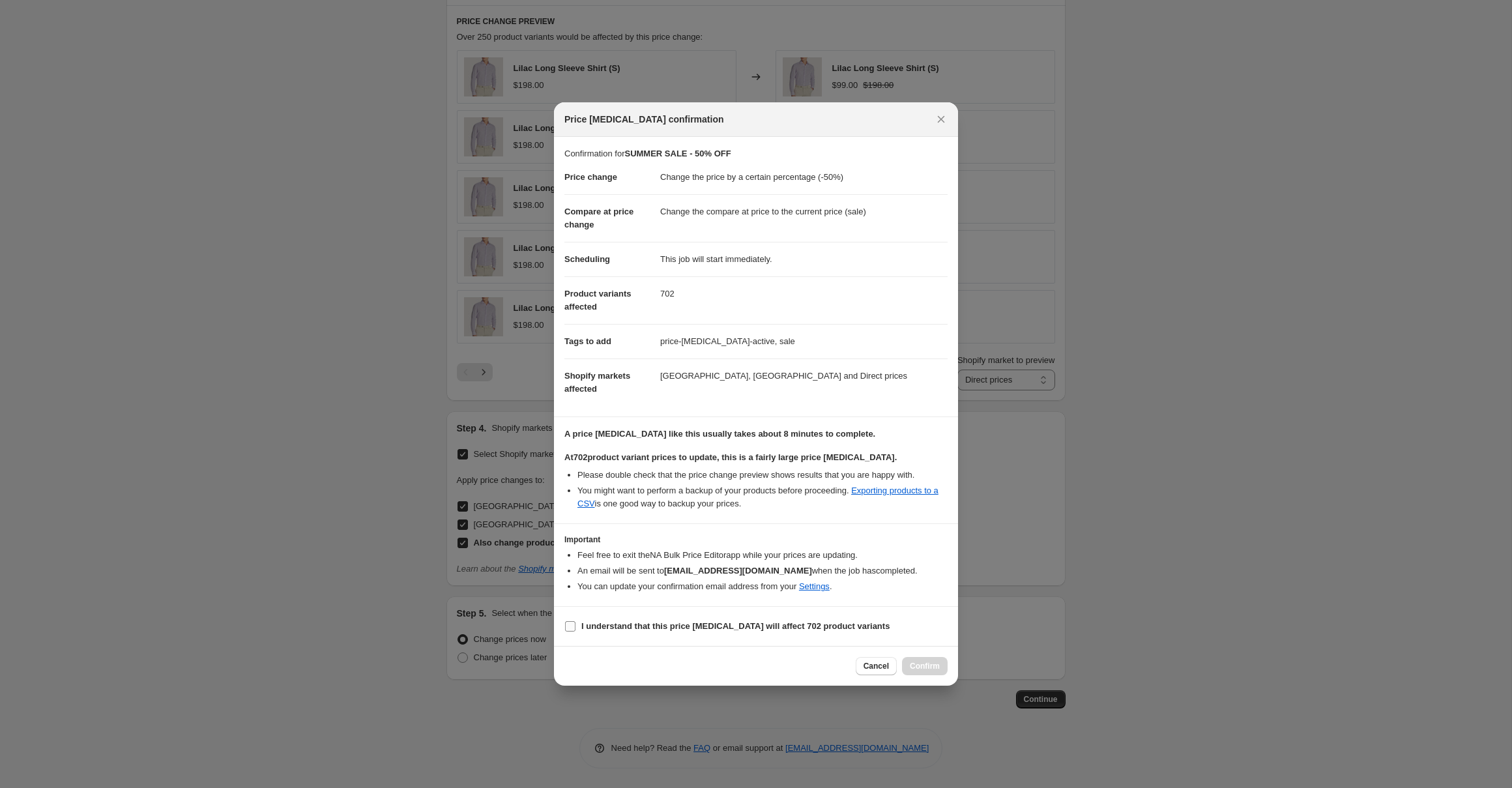
click at [654, 628] on b "I understand that this price change job will affect 702 product variants" at bounding box center [735, 626] width 308 height 10
click at [576, 628] on input "I understand that this price change job will affect 702 product variants" at bounding box center [570, 626] width 10 height 10
checkbox input "true"
drag, startPoint x: 622, startPoint y: 454, endPoint x: 822, endPoint y: 464, distance: 200.2
click at [822, 464] on div "At 702 product variant prices to update, this is a fairly large price change jo…" at bounding box center [756, 480] width 383 height 59
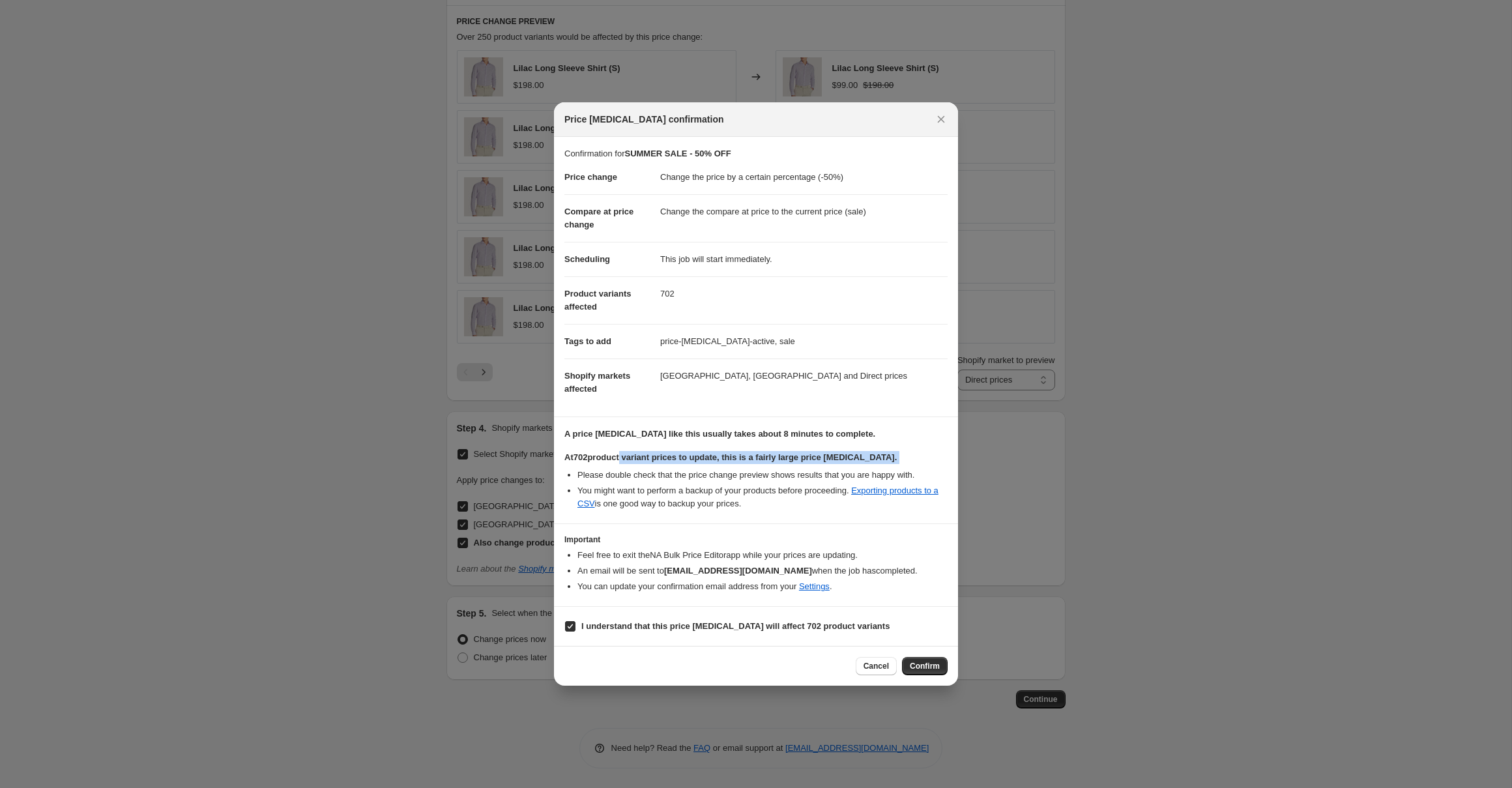
click at [822, 464] on div "At 702 product variant prices to update, this is a fairly large price change jo…" at bounding box center [756, 480] width 383 height 59
drag, startPoint x: 800, startPoint y: 475, endPoint x: 749, endPoint y: 448, distance: 57.7
click at [748, 448] on div "A price change job like this usually takes about 8 minutes to complete. At 702 …" at bounding box center [756, 469] width 383 height 82
drag, startPoint x: 749, startPoint y: 449, endPoint x: 785, endPoint y: 500, distance: 62.4
click at [749, 449] on div "A price change job like this usually takes about 8 minutes to complete. At 702 …" at bounding box center [756, 469] width 383 height 82
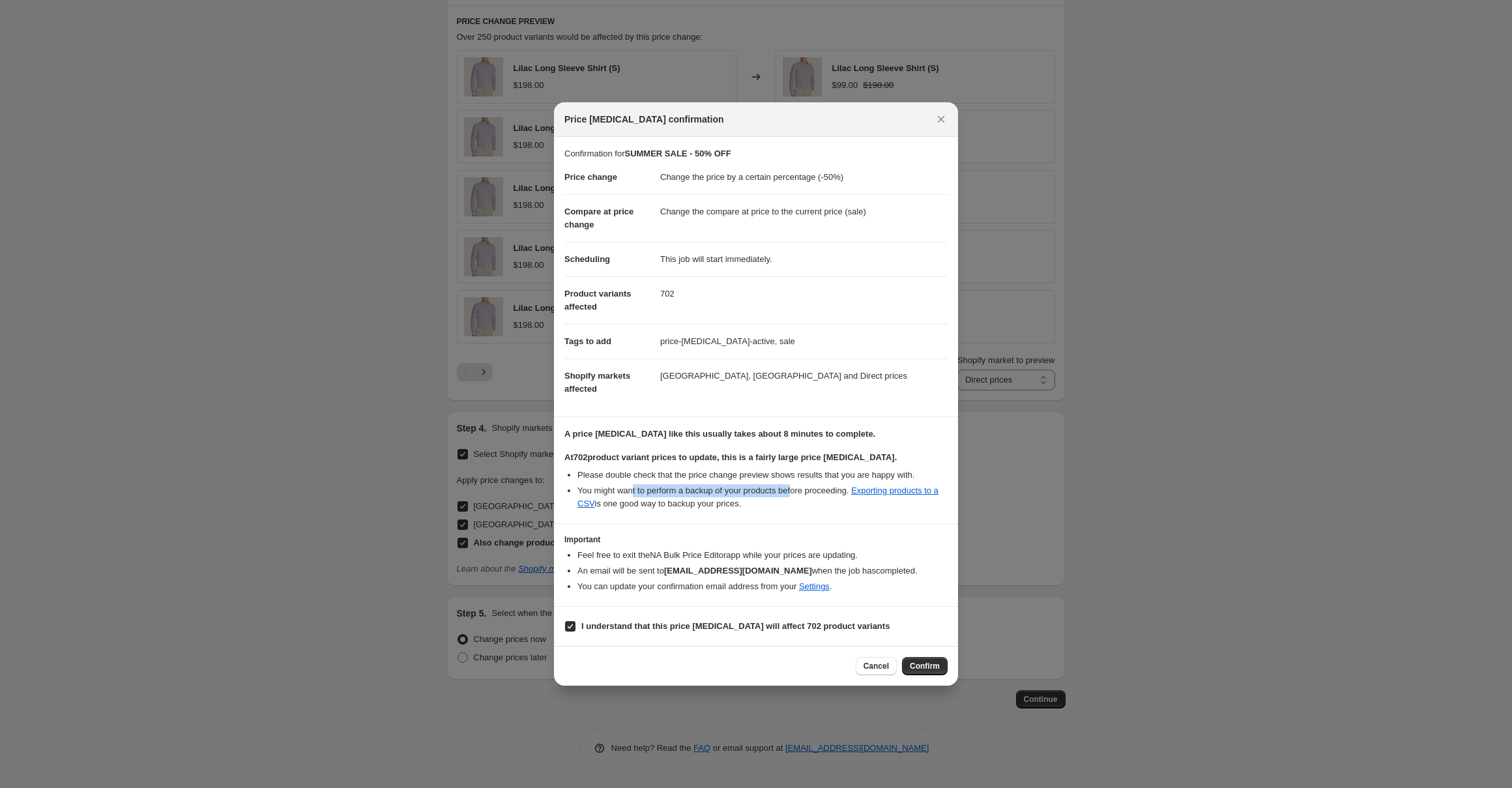
drag, startPoint x: 717, startPoint y: 492, endPoint x: 805, endPoint y: 493, distance: 88.0
click at [805, 493] on li "You might want to perform a backup of your products before proceeding. Exportin…" at bounding box center [762, 497] width 370 height 26
drag, startPoint x: 805, startPoint y: 493, endPoint x: 804, endPoint y: 516, distance: 23.0
click at [805, 493] on li "You might want to perform a backup of your products before proceeding. Exportin…" at bounding box center [762, 497] width 370 height 26
click at [649, 586] on ul "Feel free to exit the NA Bulk Price Editor app while your prices are updating. …" at bounding box center [756, 571] width 383 height 45
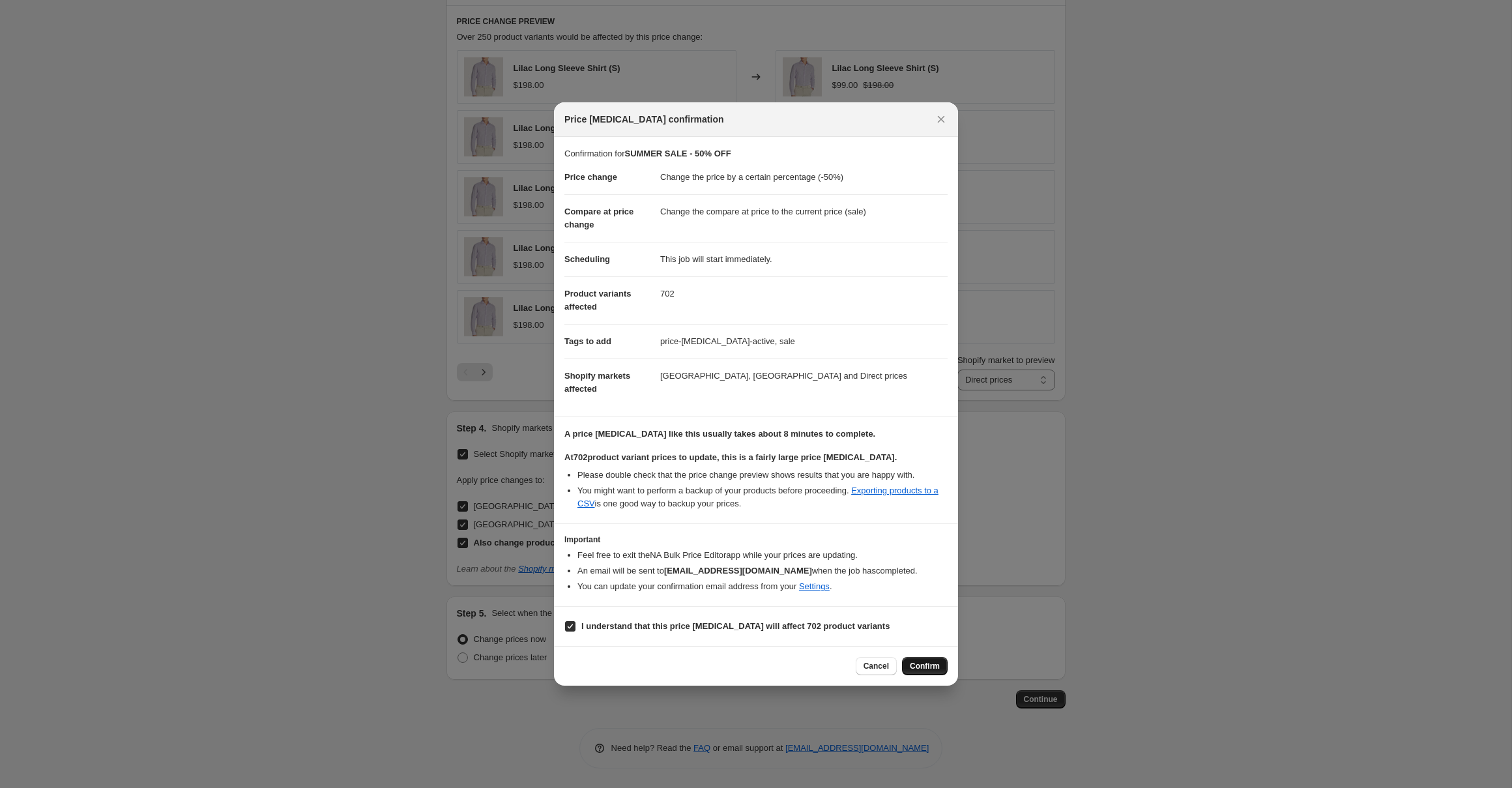
click at [927, 663] on span "Confirm" at bounding box center [925, 665] width 30 height 10
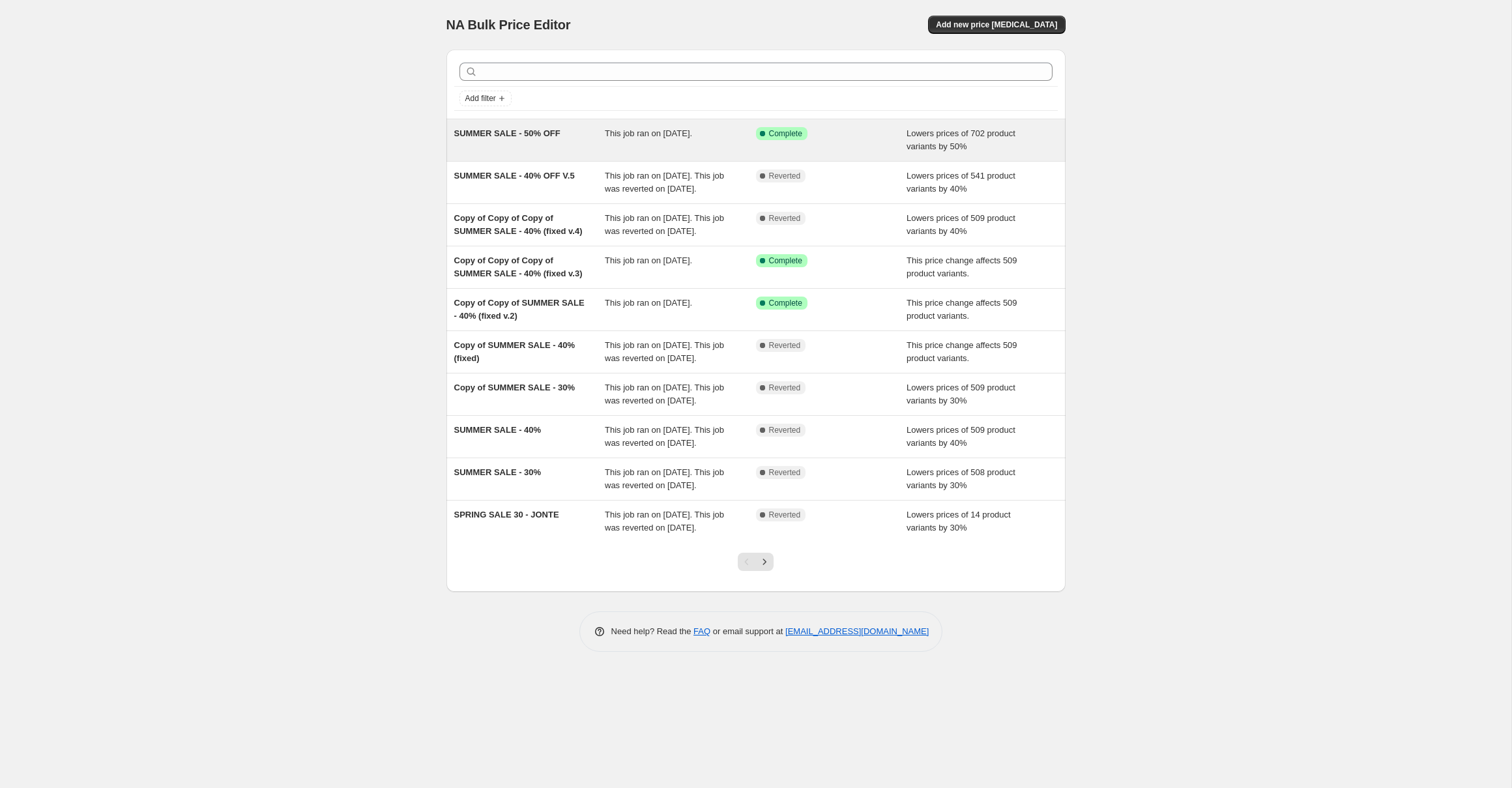
click at [893, 136] on div "Success Complete Complete" at bounding box center [831, 139] width 151 height 26
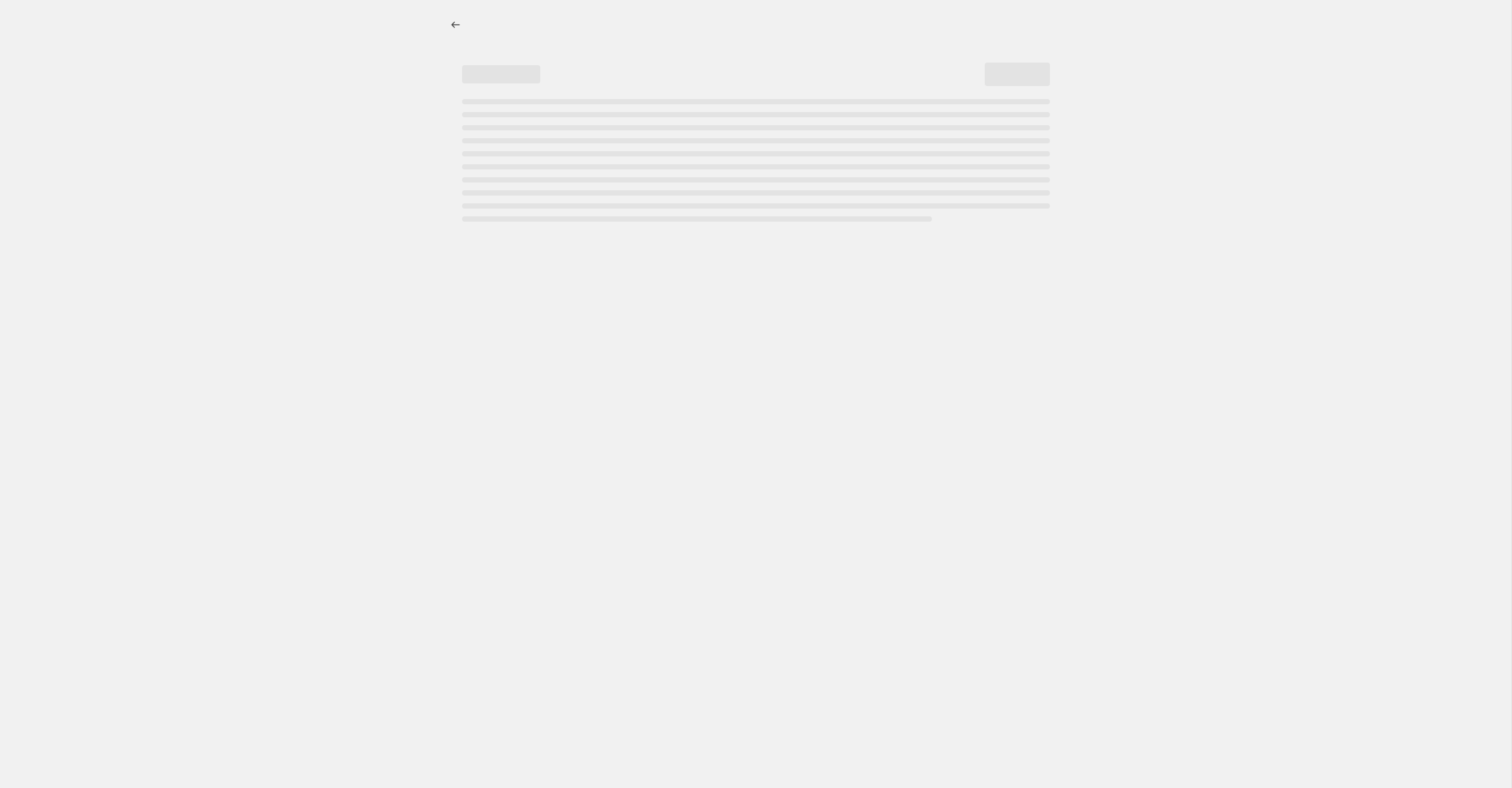
select select "percentage"
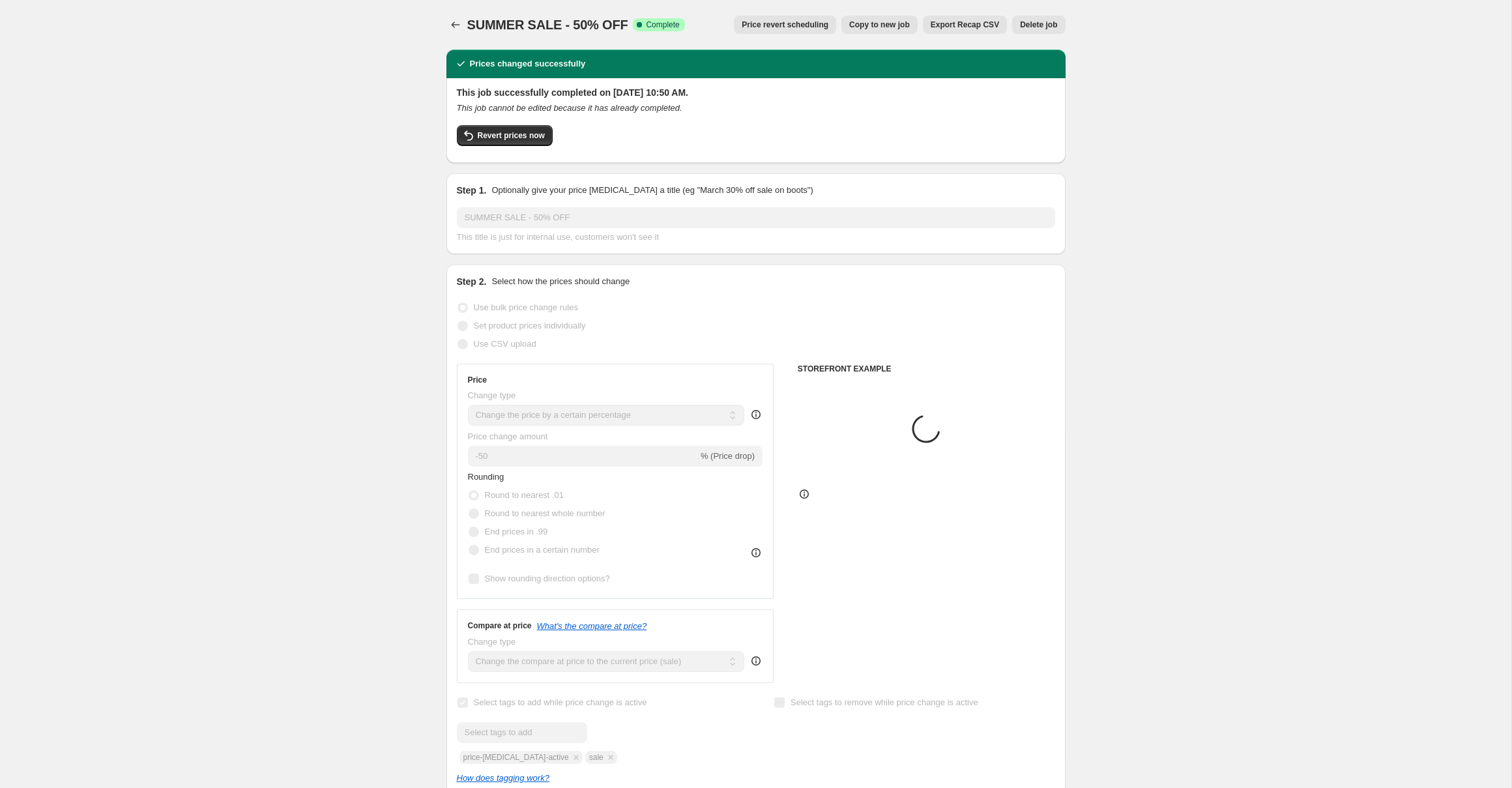
select select "collection"
click at [496, 141] on button "Revert prices now" at bounding box center [504, 136] width 95 height 21
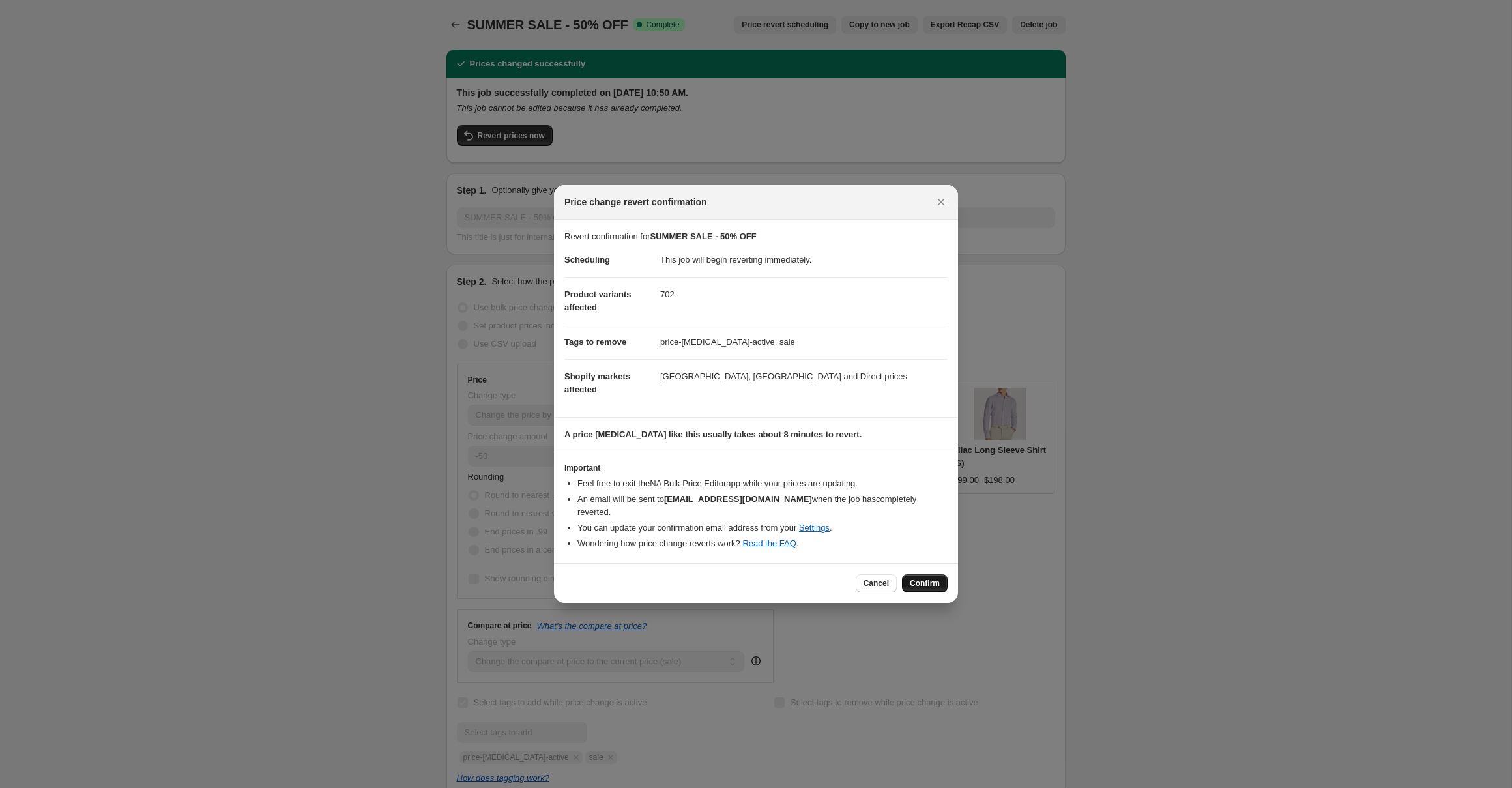
click at [922, 585] on span "Confirm" at bounding box center [925, 583] width 30 height 10
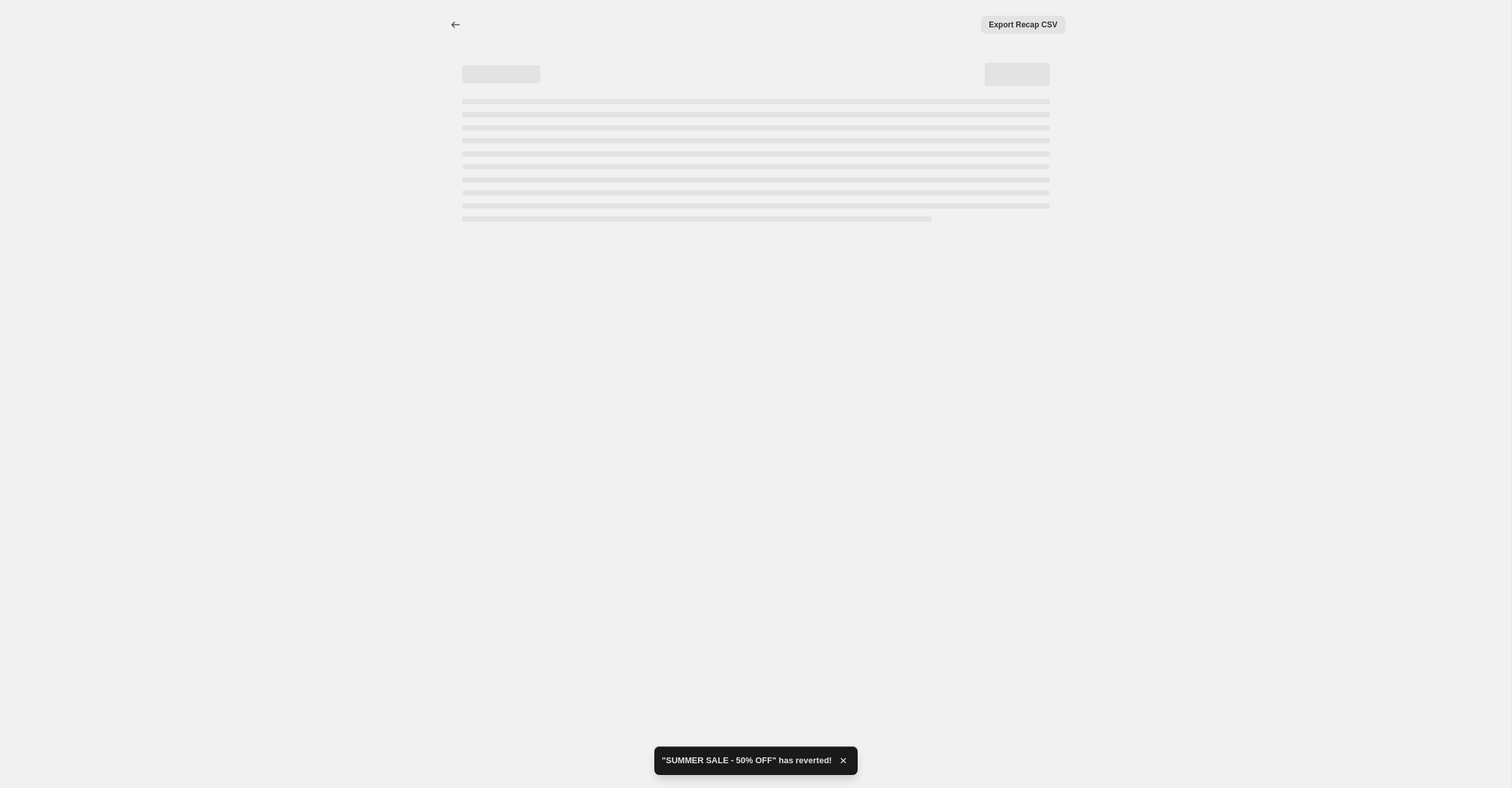
select select "percentage"
select select "collection"
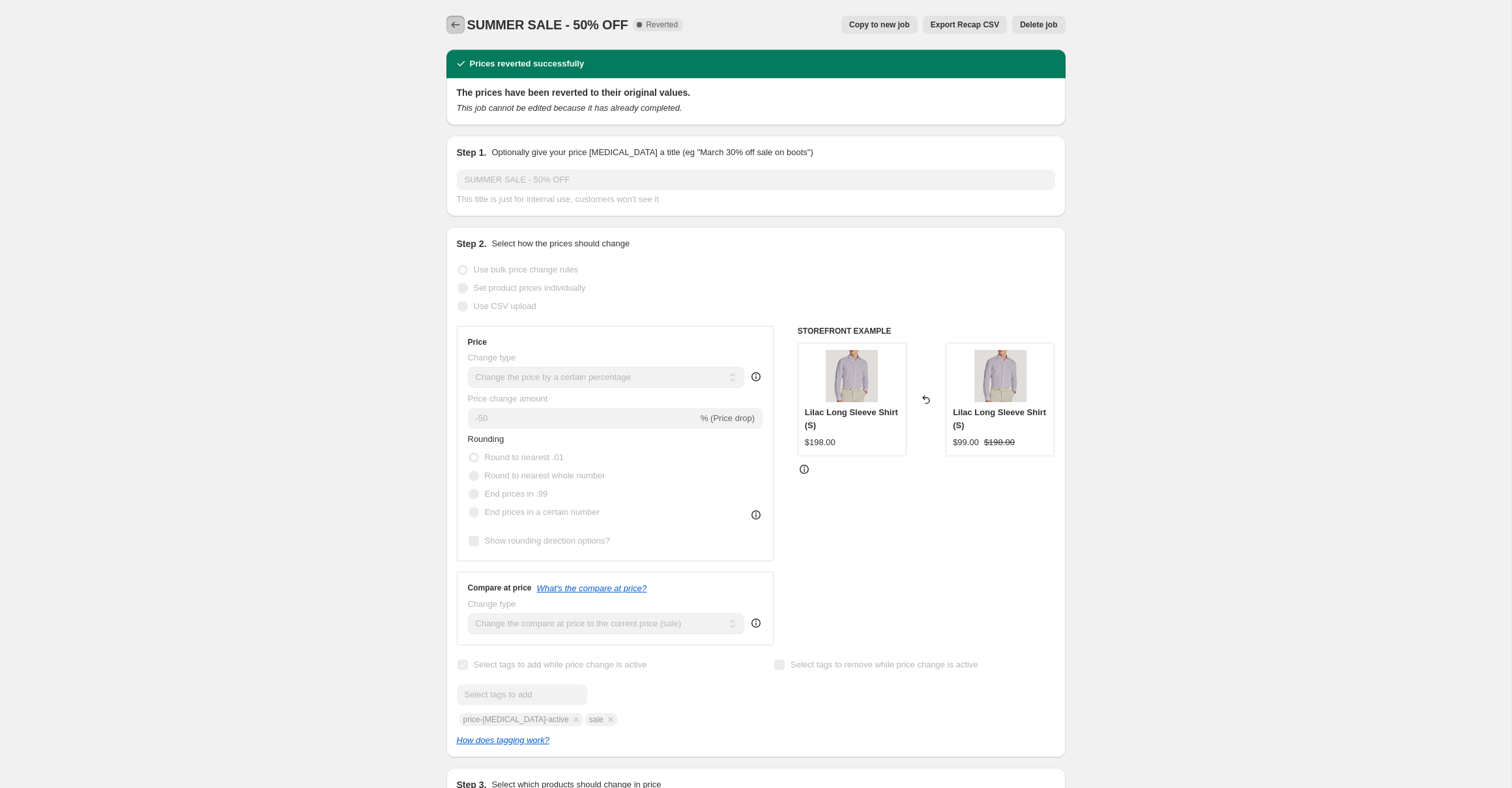
click at [457, 26] on icon "Price change jobs" at bounding box center [455, 24] width 13 height 13
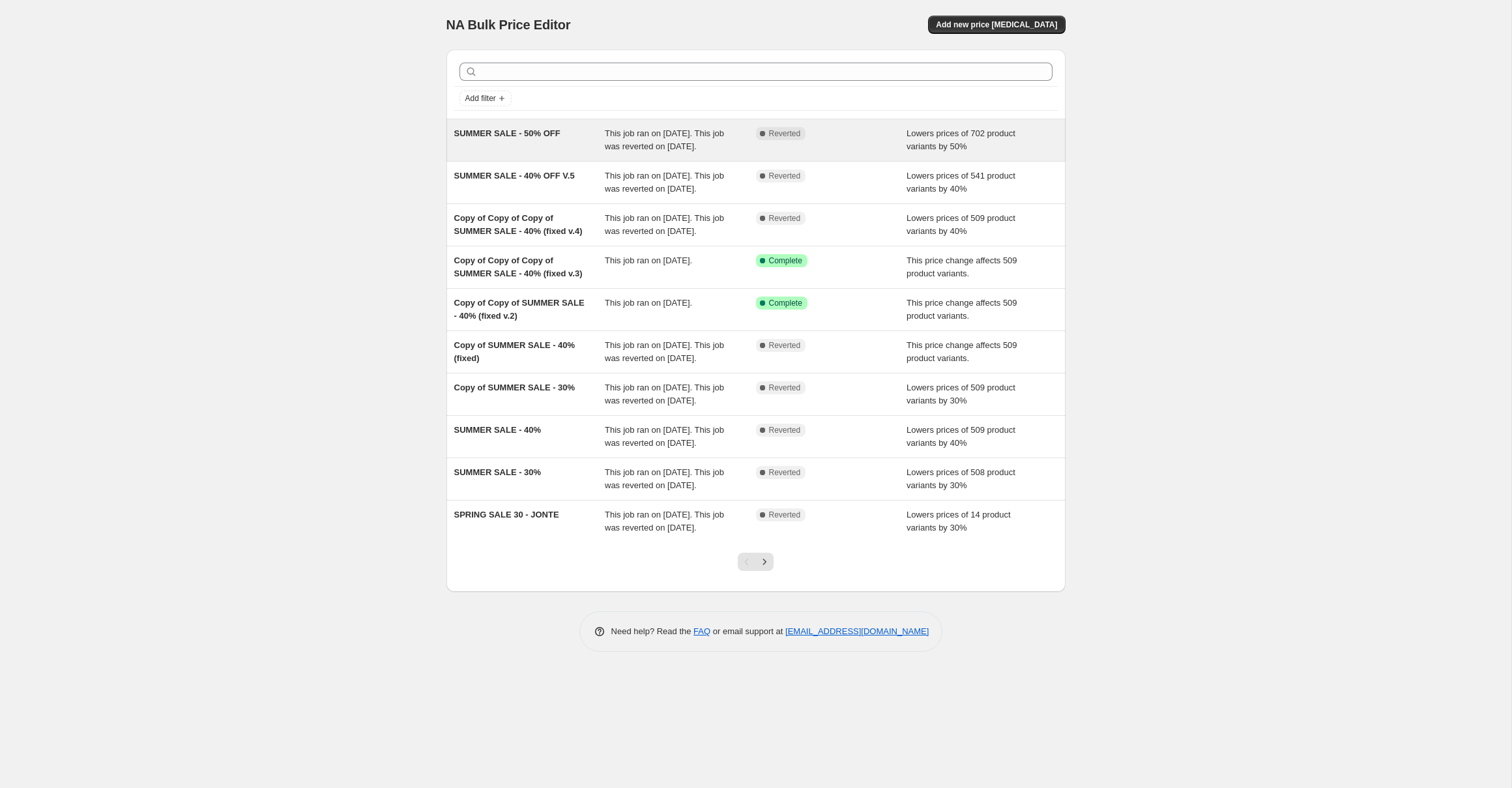
click at [663, 149] on span "This job ran on August 18, 2025. This job was reverted on August 18, 2025." at bounding box center [664, 139] width 119 height 23
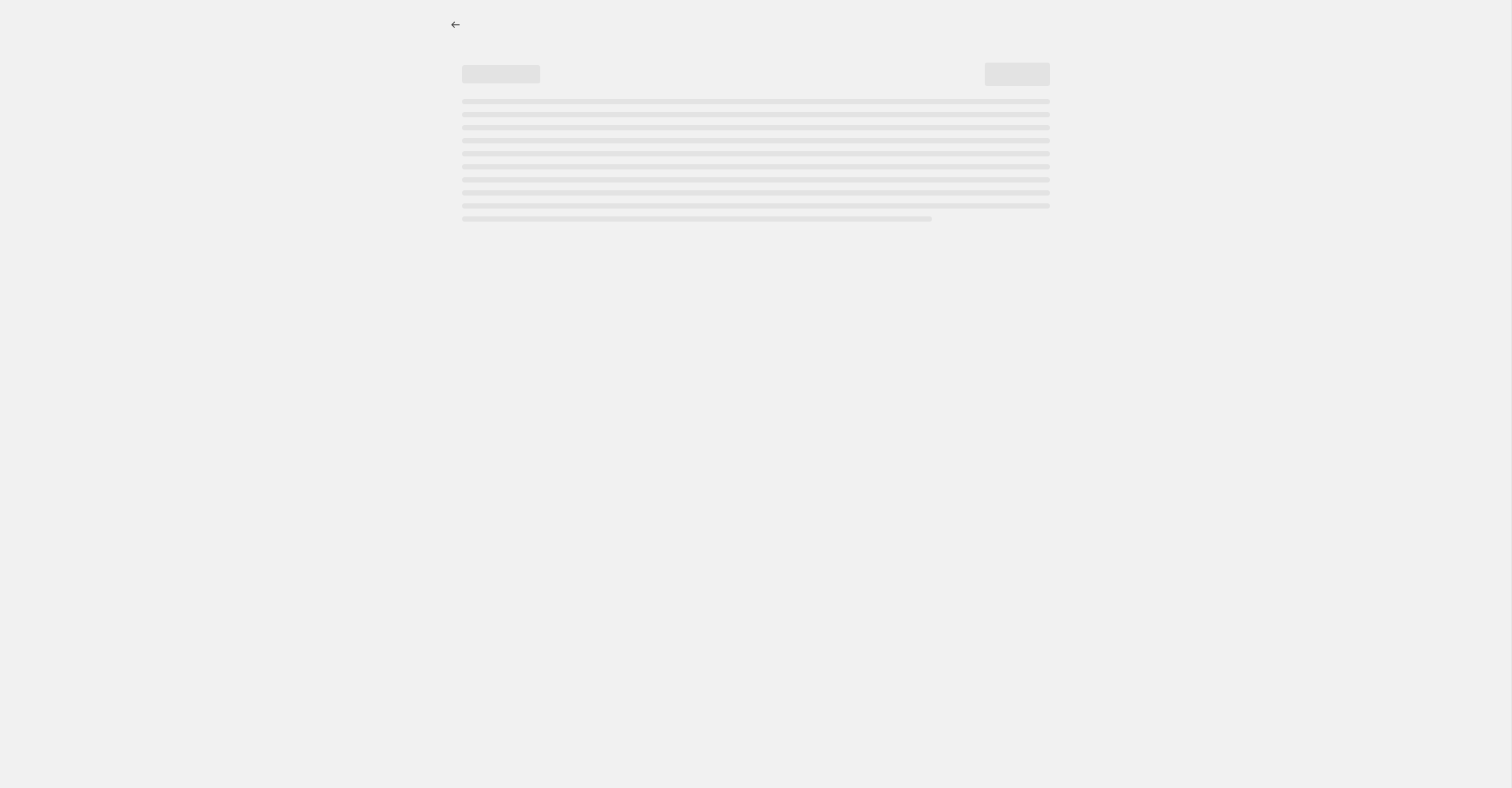
select select "percentage"
select select "collection"
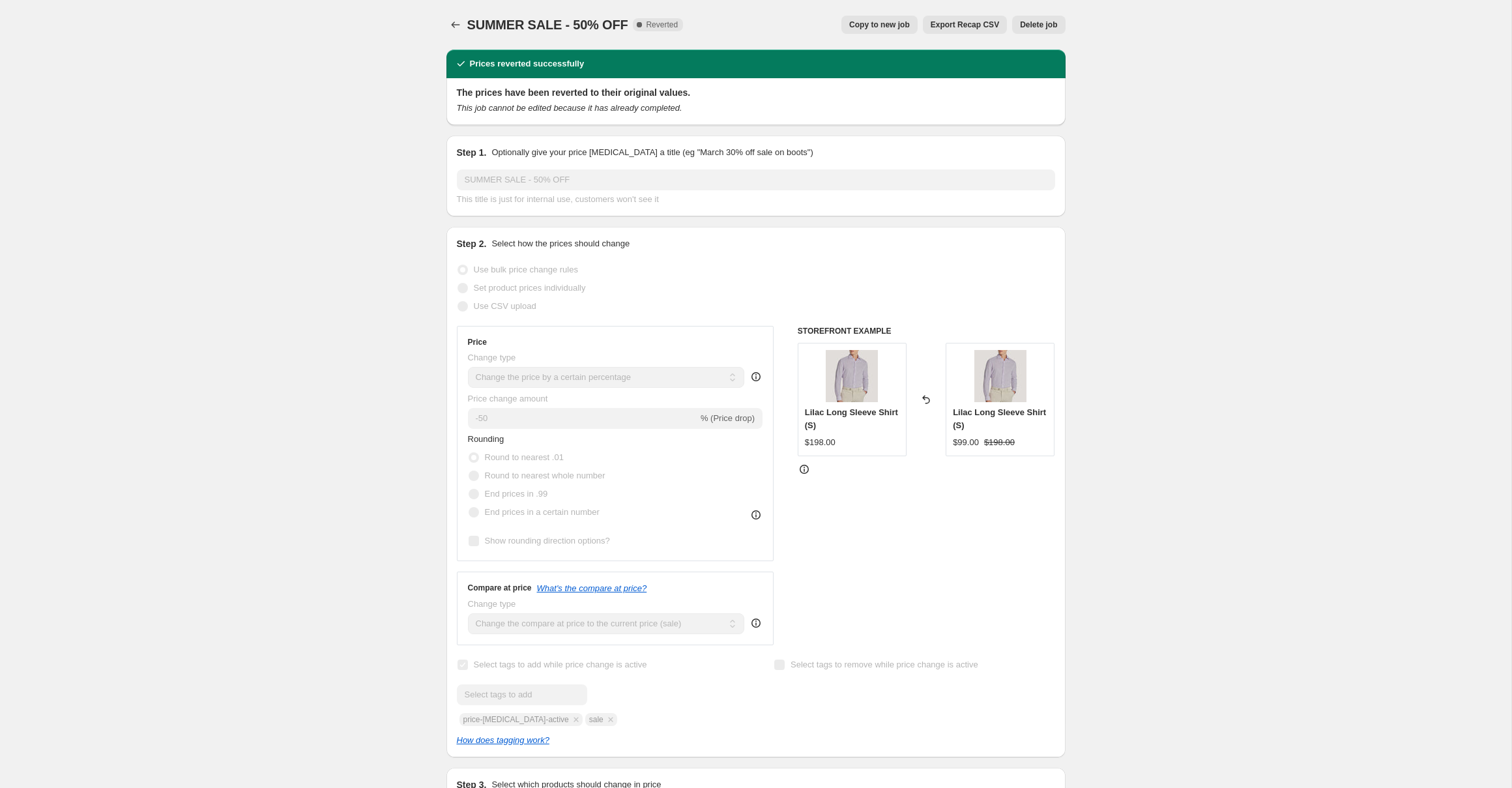
click at [872, 34] on div "SUMMER SALE - 50% OFF. This page is ready SUMMER SALE - 50% OFF Complete Revert…" at bounding box center [756, 24] width 619 height 49
click at [881, 26] on span "Copy to new job" at bounding box center [879, 24] width 61 height 10
select select "percentage"
select select "collection"
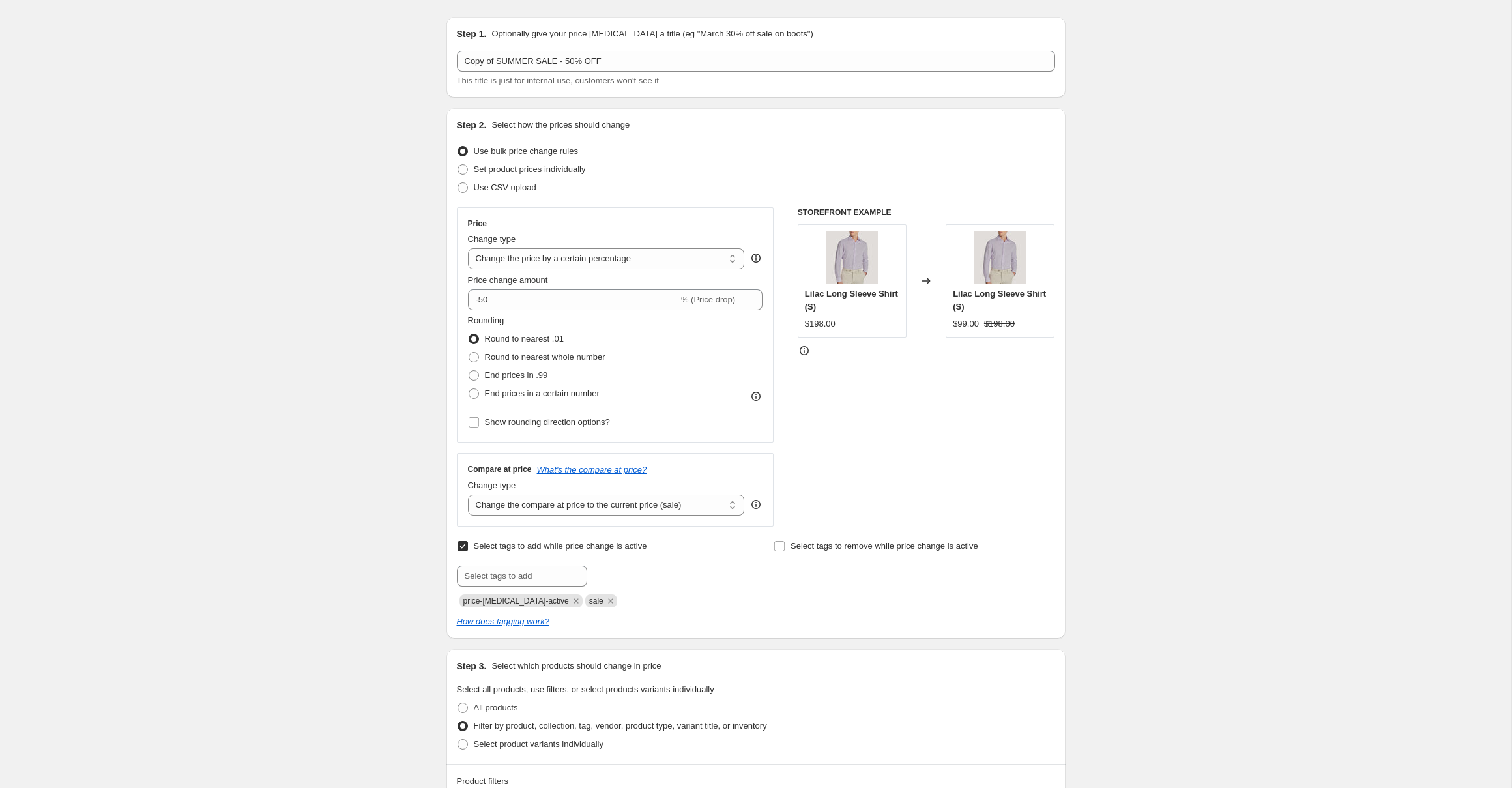
scroll to position [938, 0]
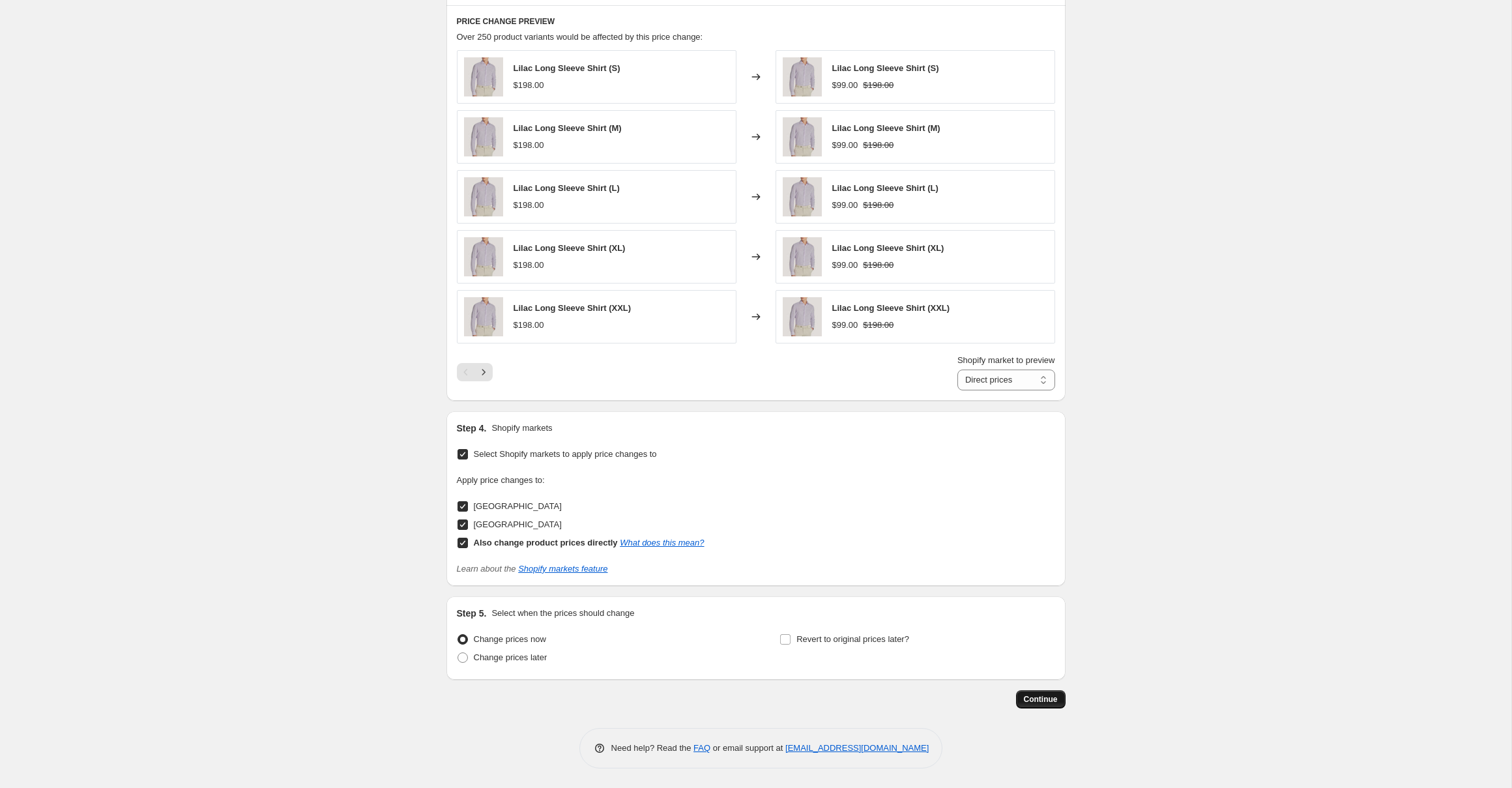
click at [1043, 701] on span "Continue" at bounding box center [1040, 699] width 34 height 10
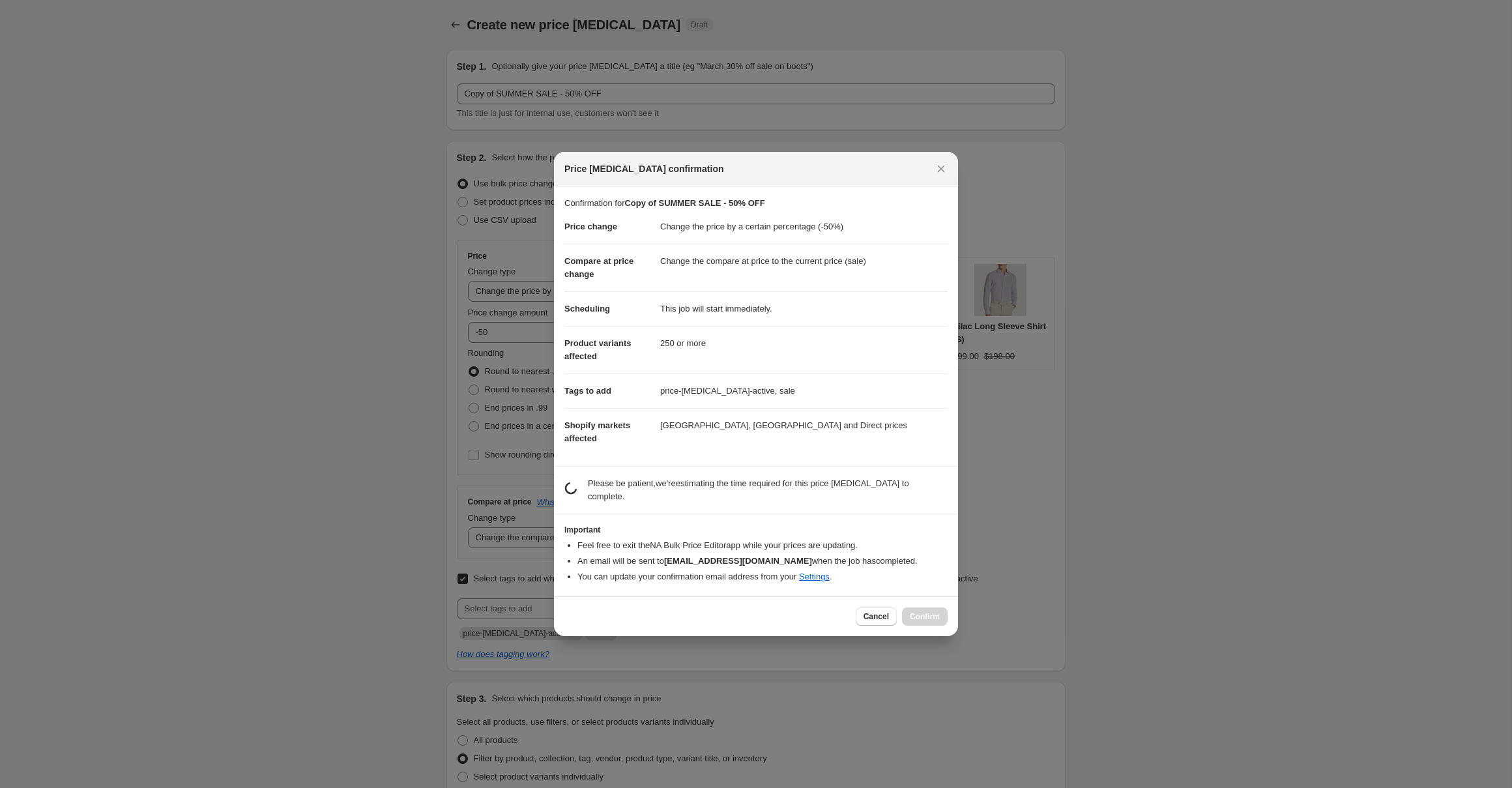
scroll to position [0, 0]
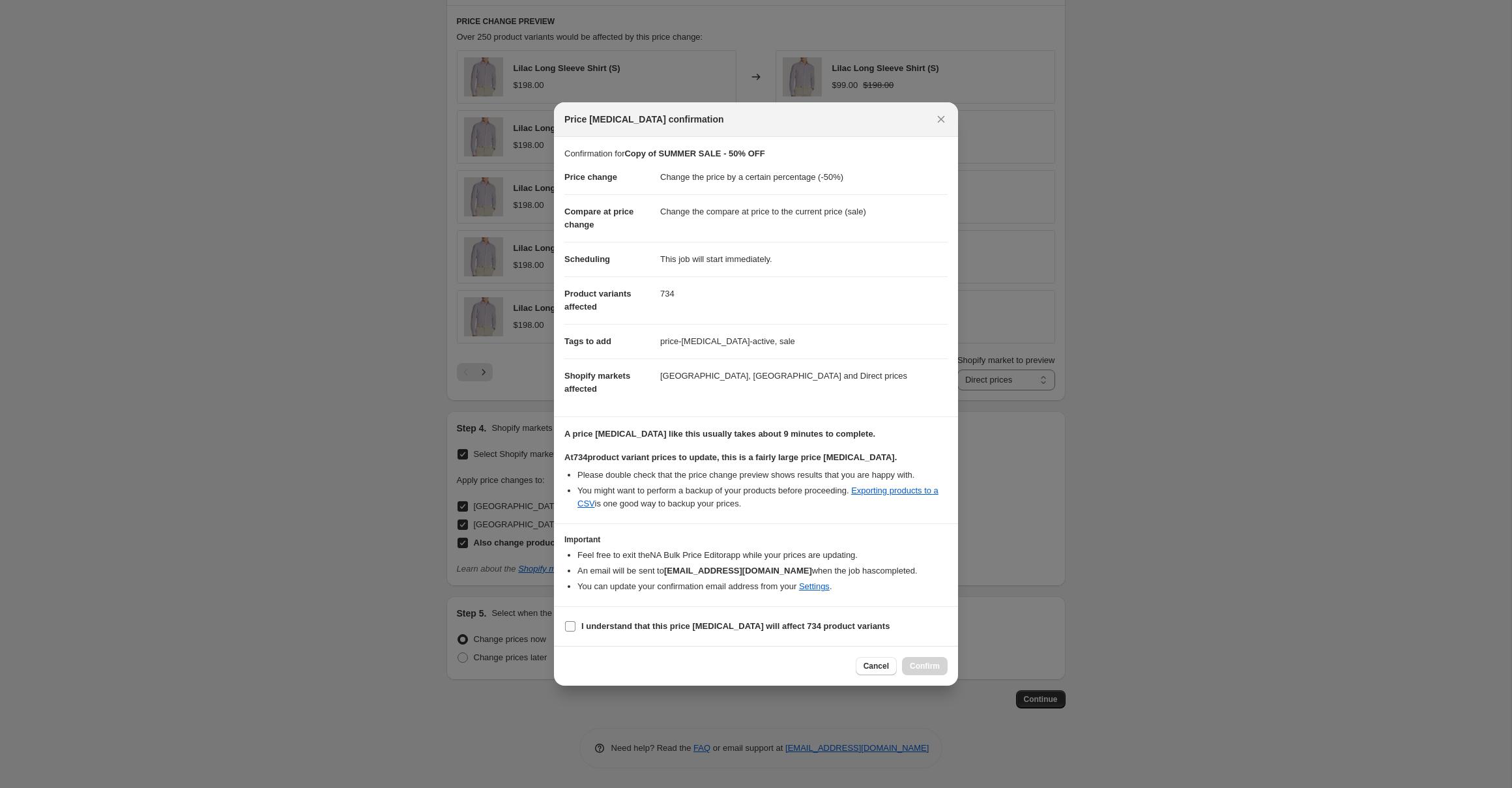
click at [621, 621] on b "I understand that this price change job will affect 734 product variants" at bounding box center [735, 626] width 308 height 10
click at [576, 621] on input "I understand that this price change job will affect 734 product variants" at bounding box center [570, 626] width 10 height 10
checkbox input "true"
click at [920, 667] on span "Confirm" at bounding box center [925, 665] width 30 height 10
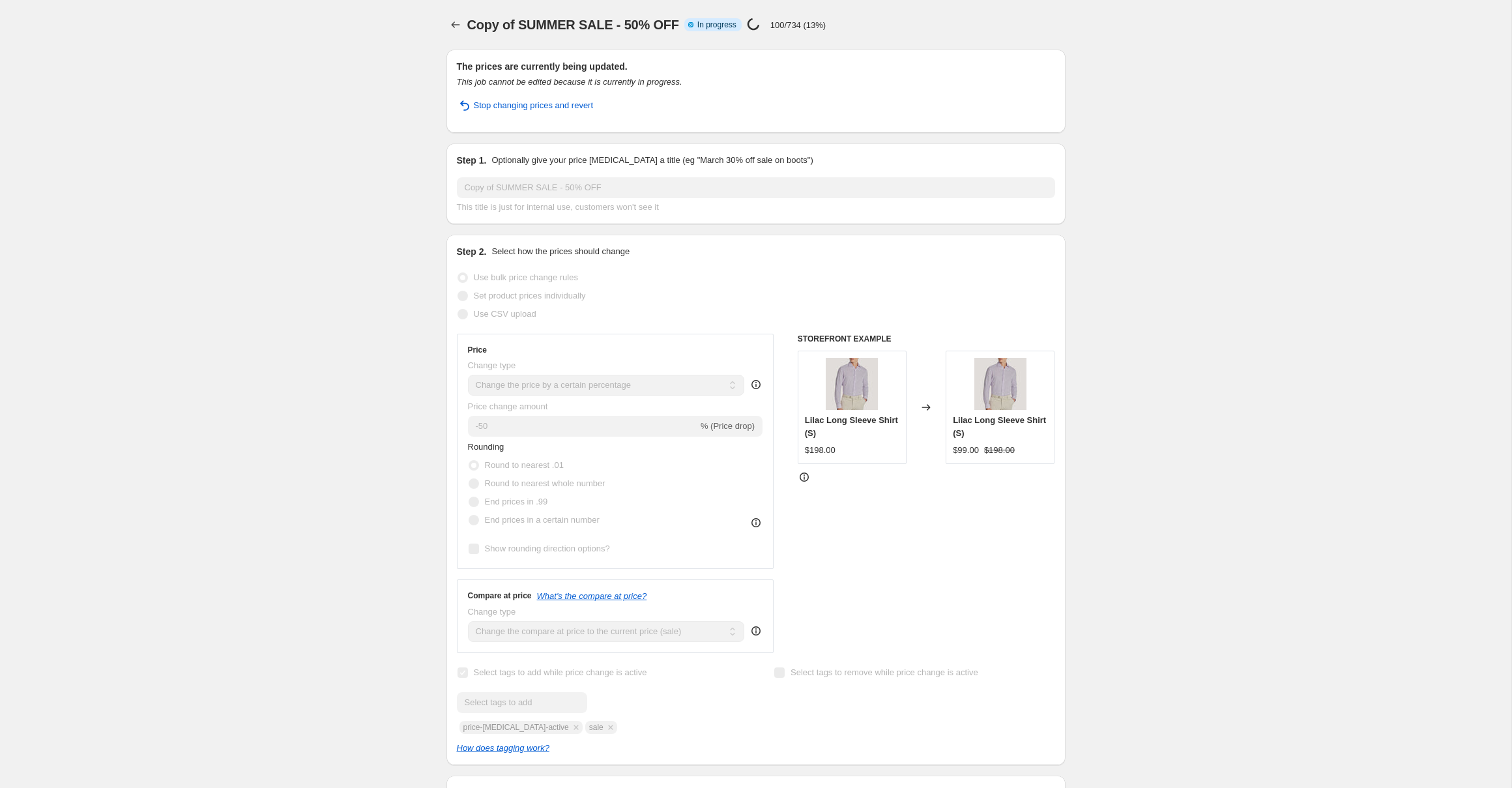
drag, startPoint x: 130, startPoint y: 145, endPoint x: 107, endPoint y: 107, distance: 44.4
select select "percentage"
select select "collection"
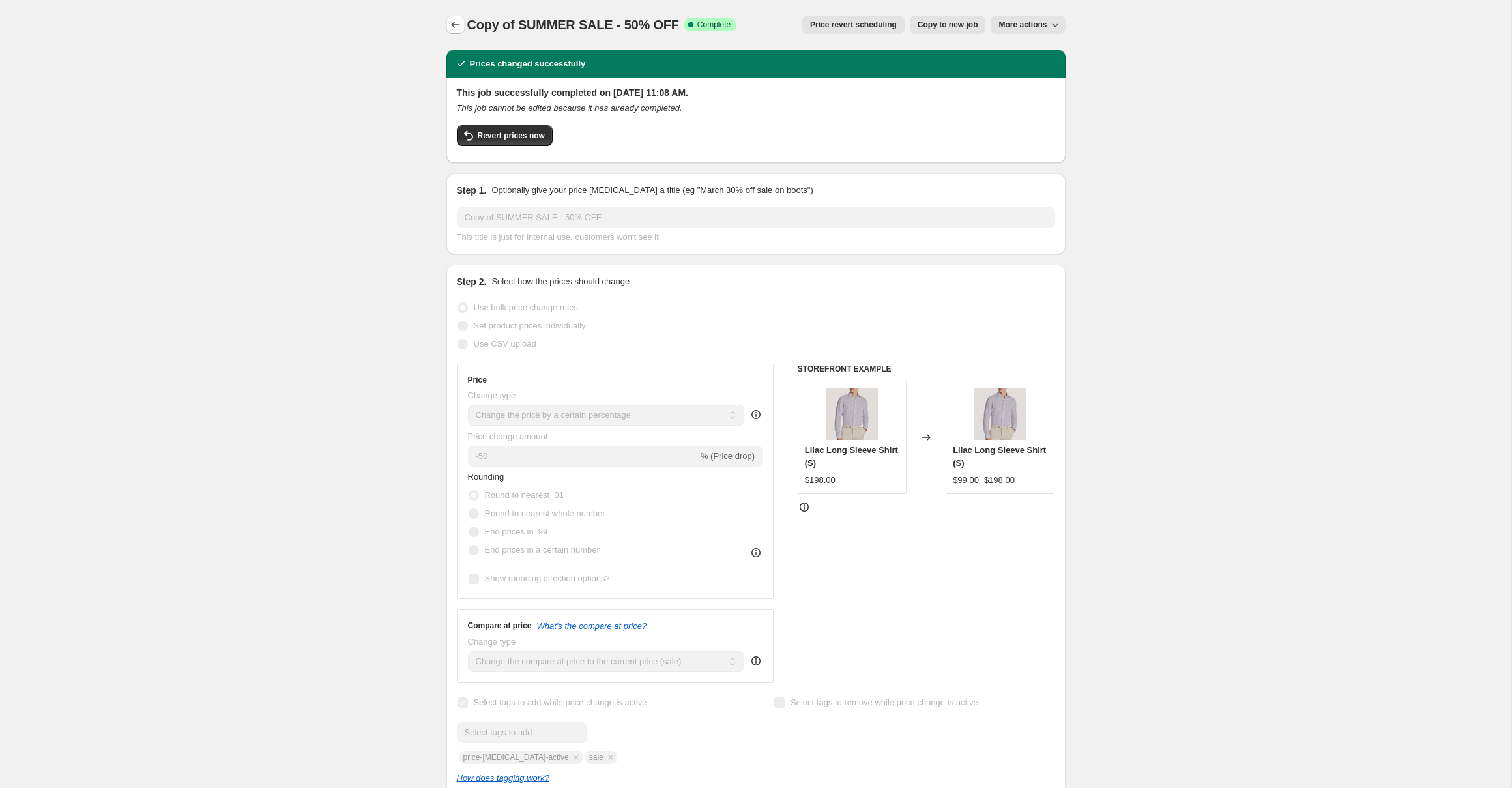
click at [456, 24] on icon "Price change jobs" at bounding box center [455, 24] width 13 height 13
